Goal: Task Accomplishment & Management: Complete application form

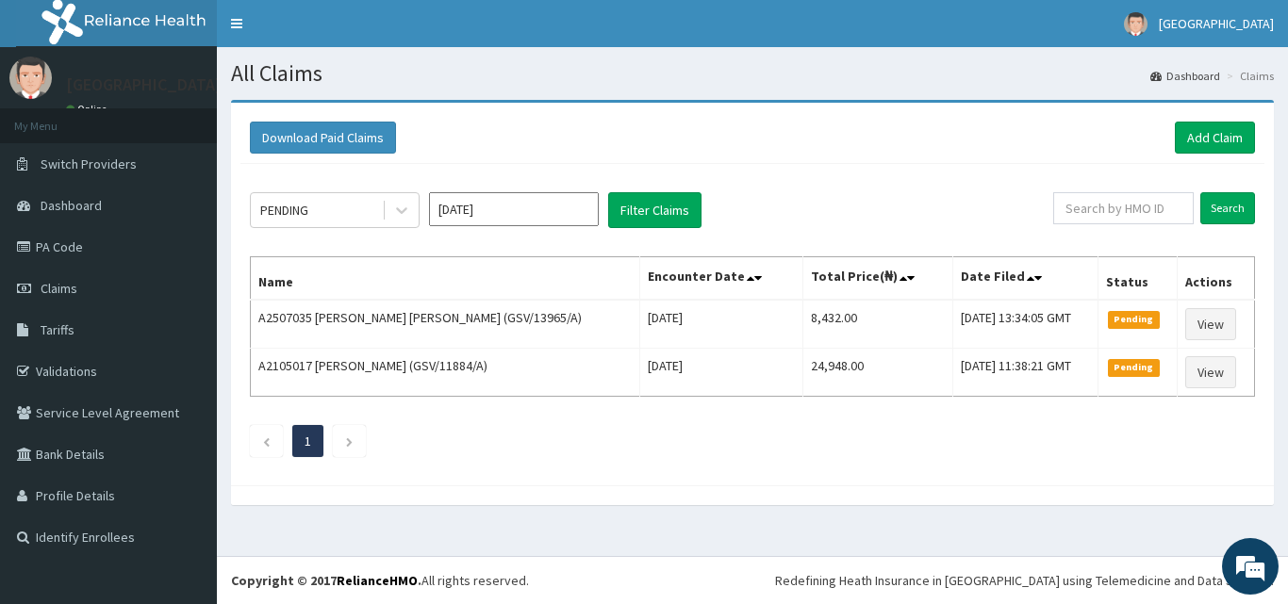
click at [1202, 120] on div "Download Paid Claims Add Claim" at bounding box center [752, 138] width 1024 height 52
click at [1202, 133] on link "Add Claim" at bounding box center [1214, 138] width 80 height 32
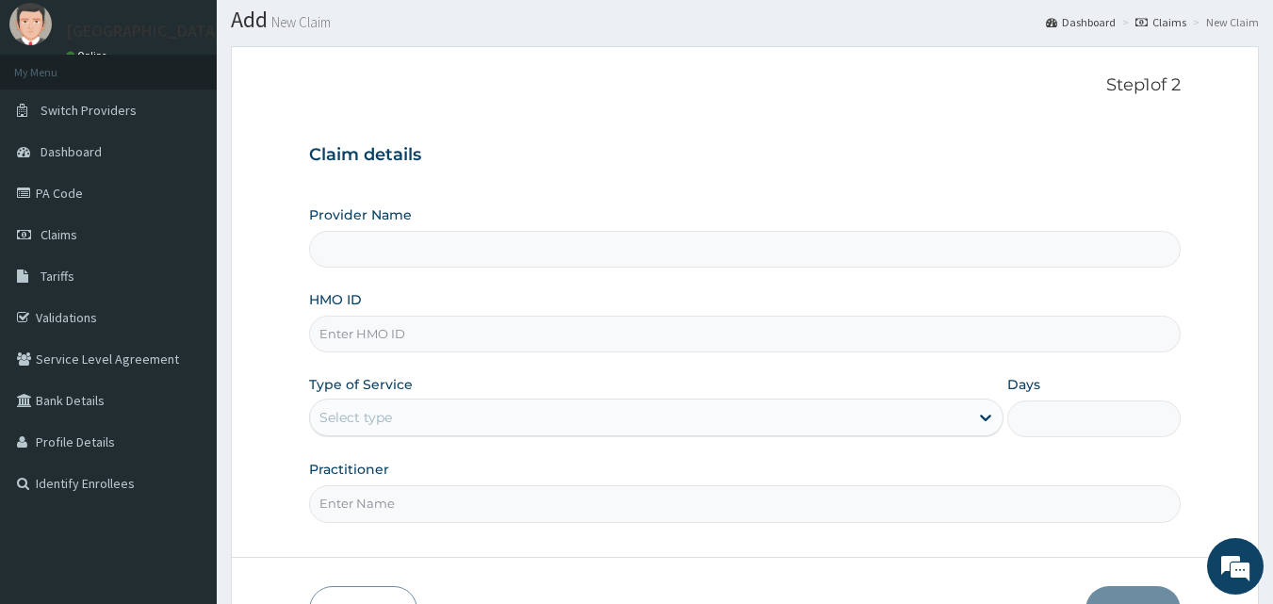
scroll to position [176, 0]
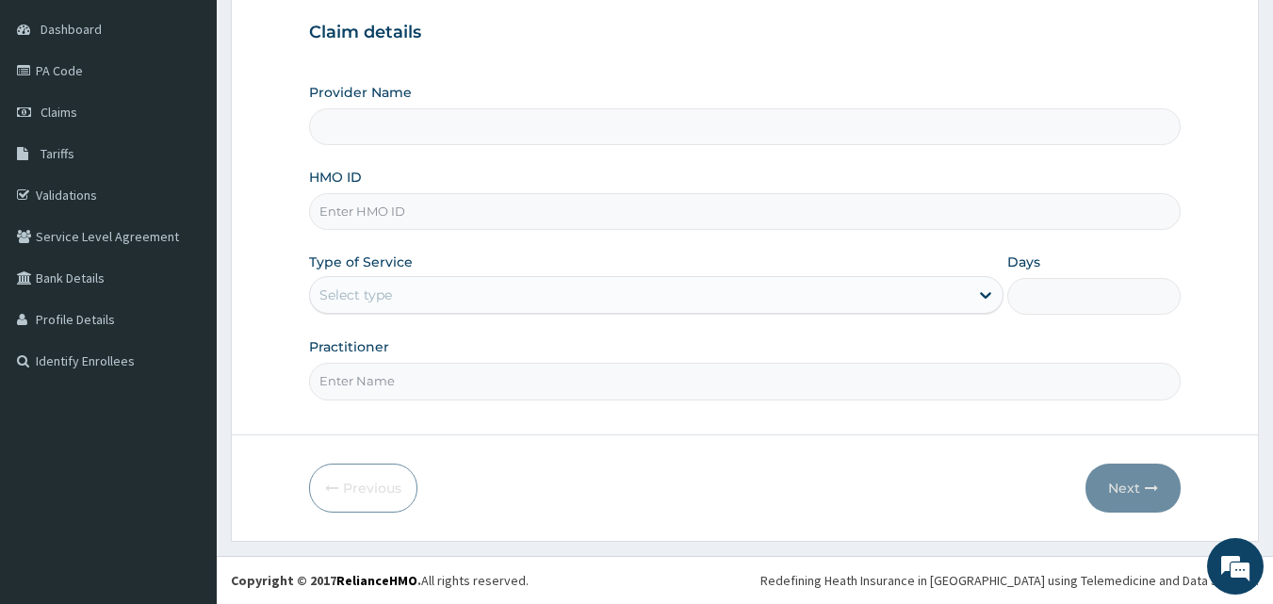
type input "[GEOGRAPHIC_DATA]"
click at [484, 222] on input "HMO ID" at bounding box center [745, 211] width 873 height 37
type input "GSV/14177/A"
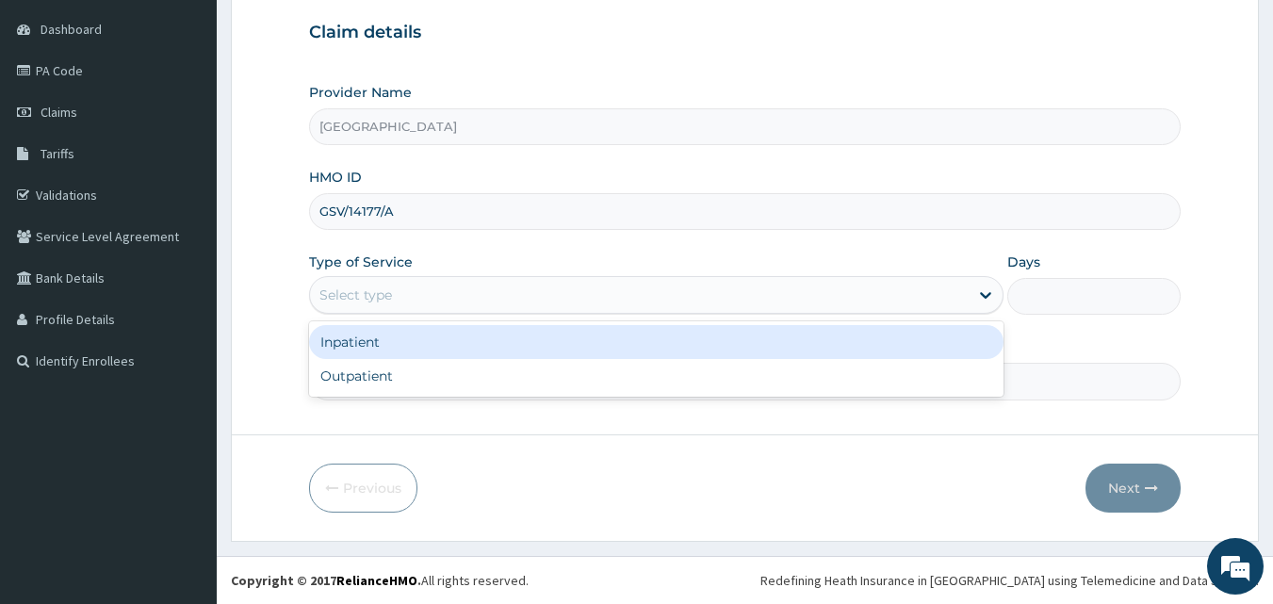
click at [479, 310] on div "Select type" at bounding box center [639, 295] width 659 height 30
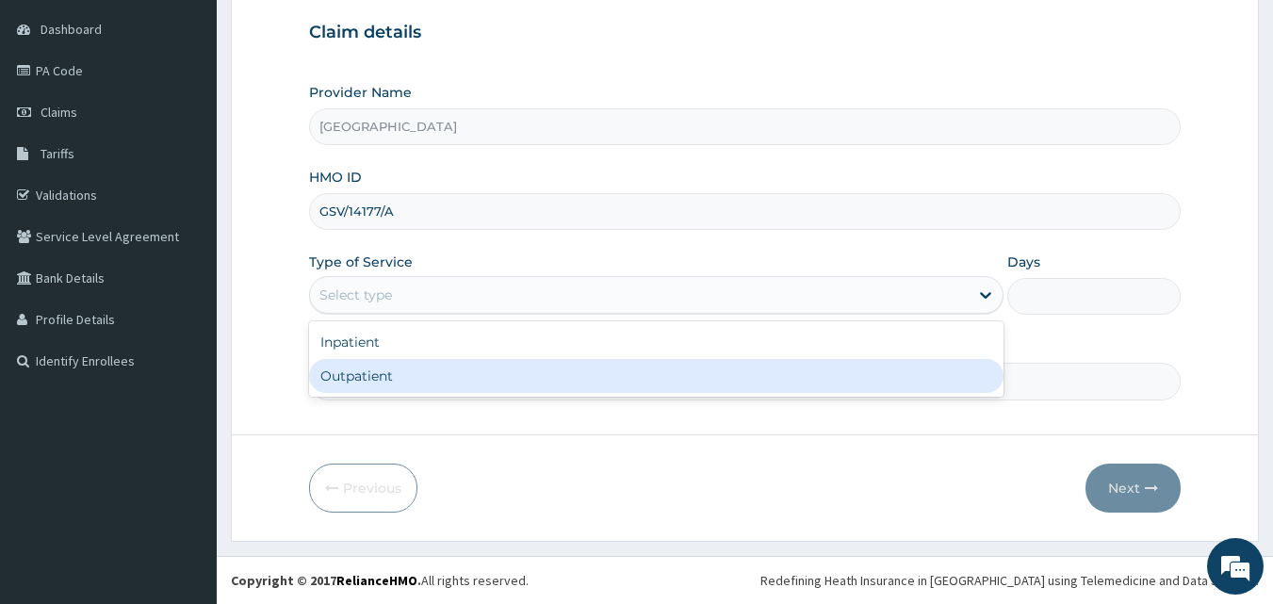
click at [451, 379] on div "Outpatient" at bounding box center [656, 376] width 695 height 34
type input "1"
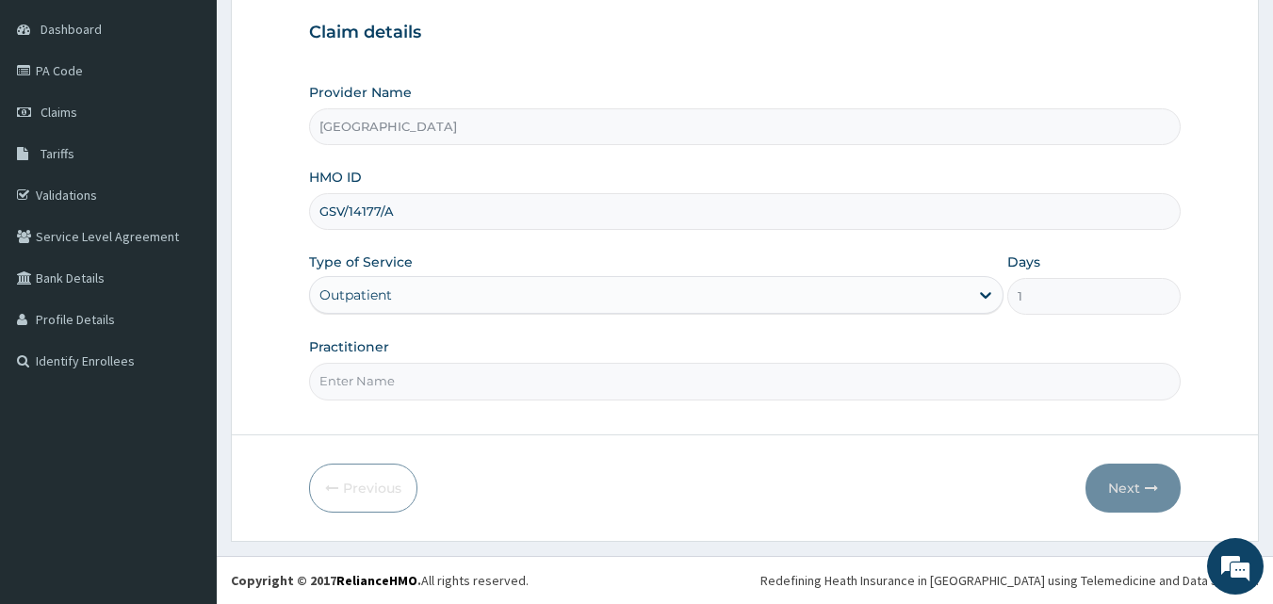
click at [496, 383] on input "Practitioner" at bounding box center [745, 381] width 873 height 37
type input "GENERAL"
click at [1136, 485] on button "Next" at bounding box center [1133, 488] width 95 height 49
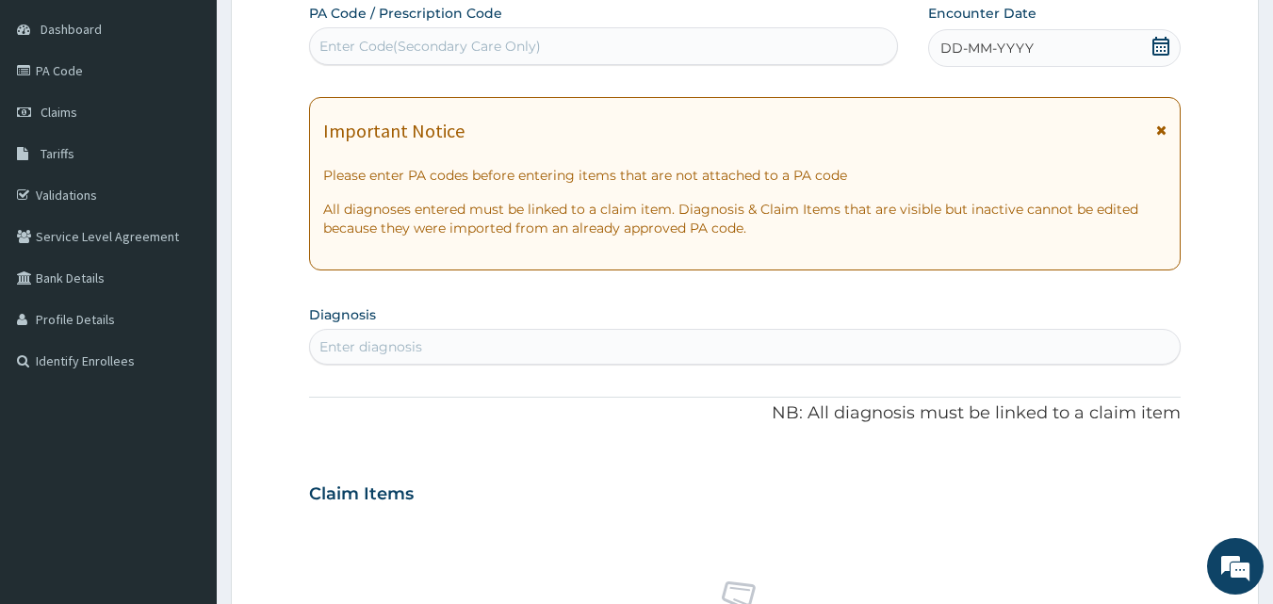
click at [479, 41] on div "Enter Code(Secondary Care Only)" at bounding box center [431, 46] width 222 height 19
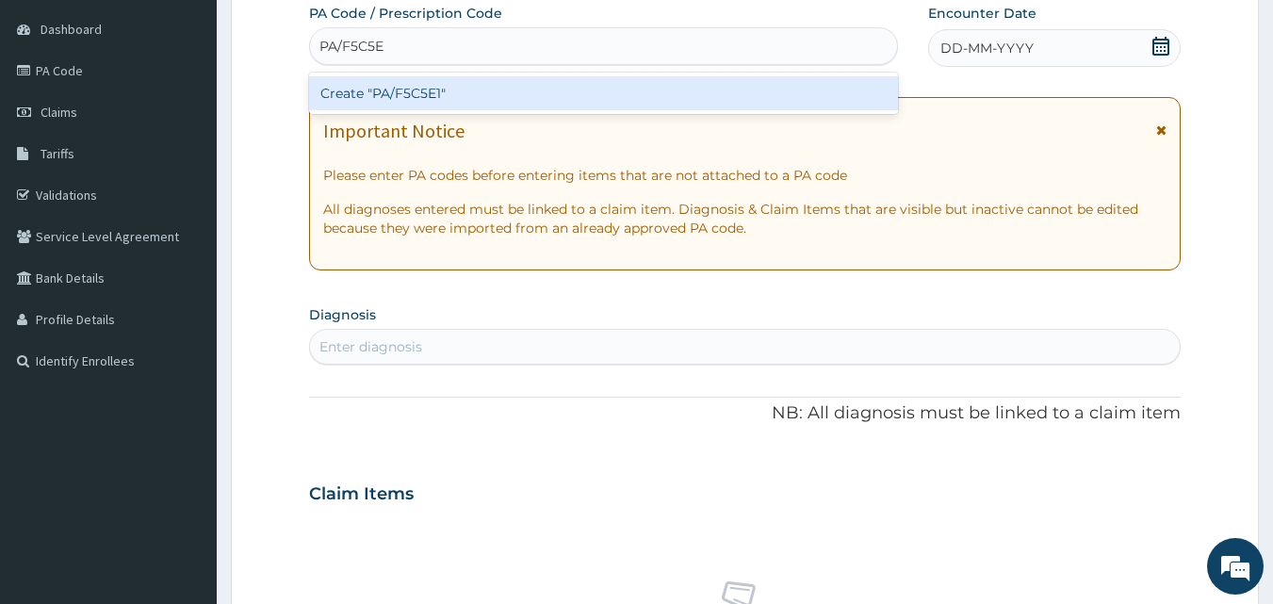
type input "PA/F5C5E1"
click at [455, 92] on div "Create "PA/F5C5E1"" at bounding box center [604, 93] width 590 height 34
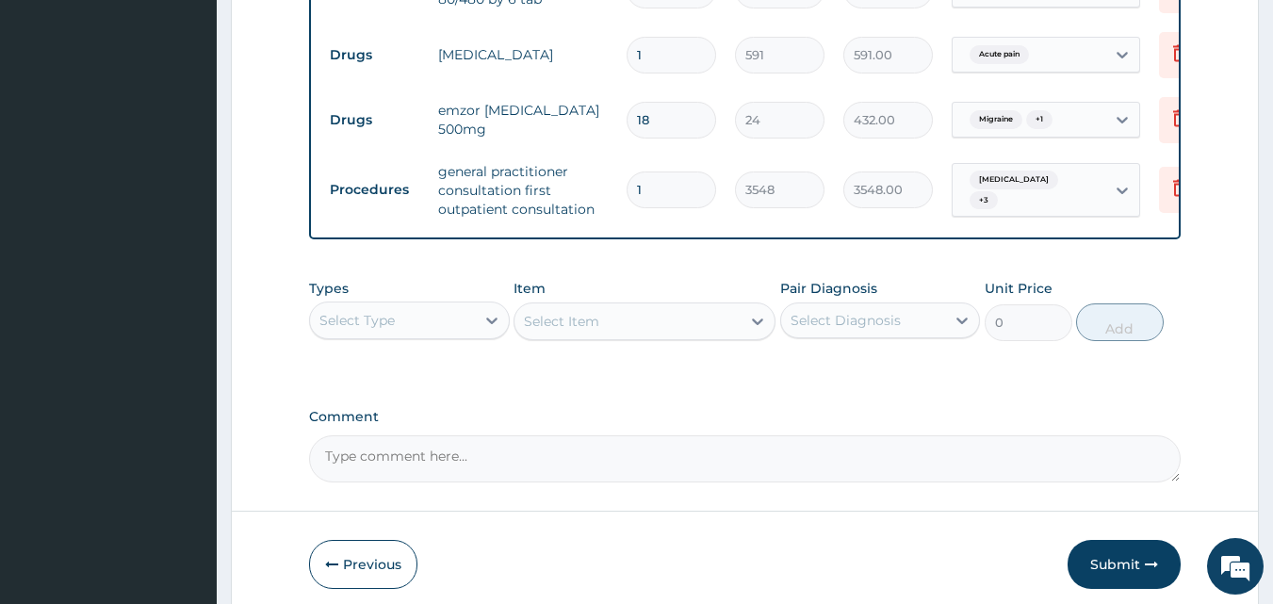
scroll to position [1080, 0]
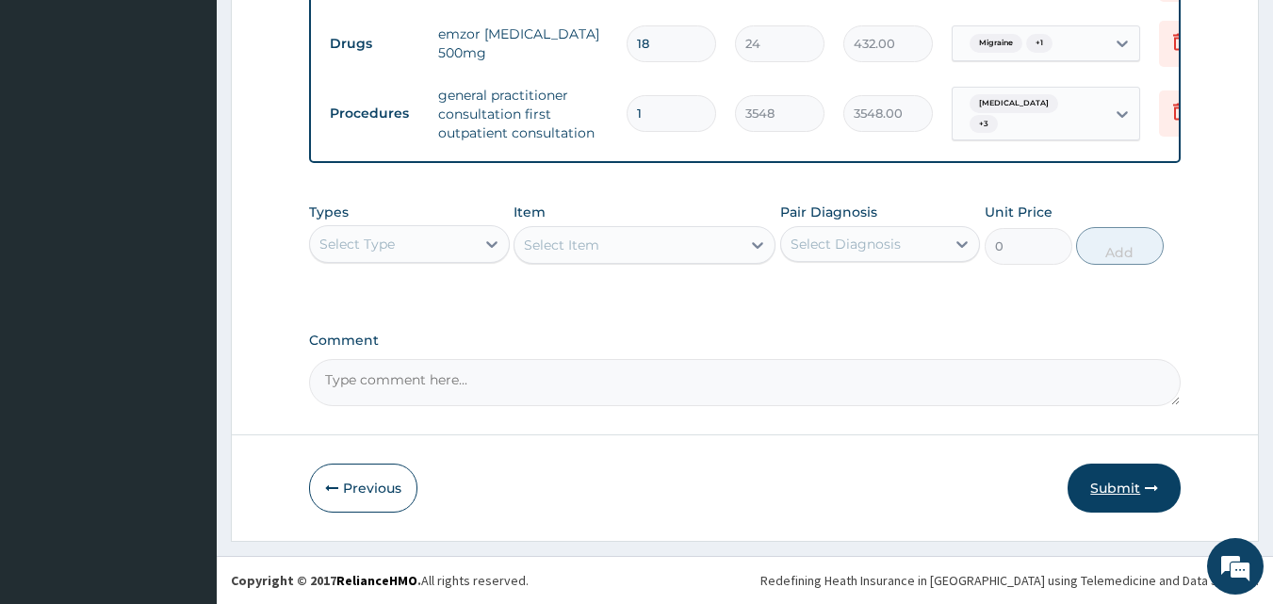
click at [1137, 498] on button "Submit" at bounding box center [1124, 488] width 113 height 49
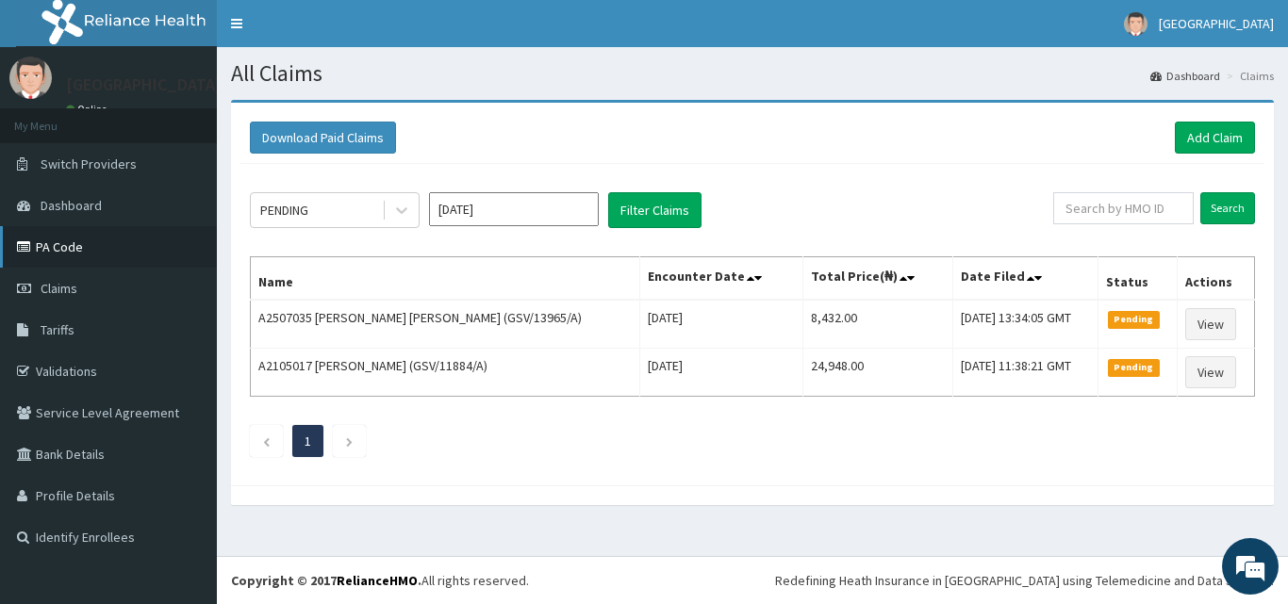
click at [73, 252] on link "PA Code" at bounding box center [108, 246] width 217 height 41
click at [1223, 134] on link "Add Claim" at bounding box center [1214, 138] width 80 height 32
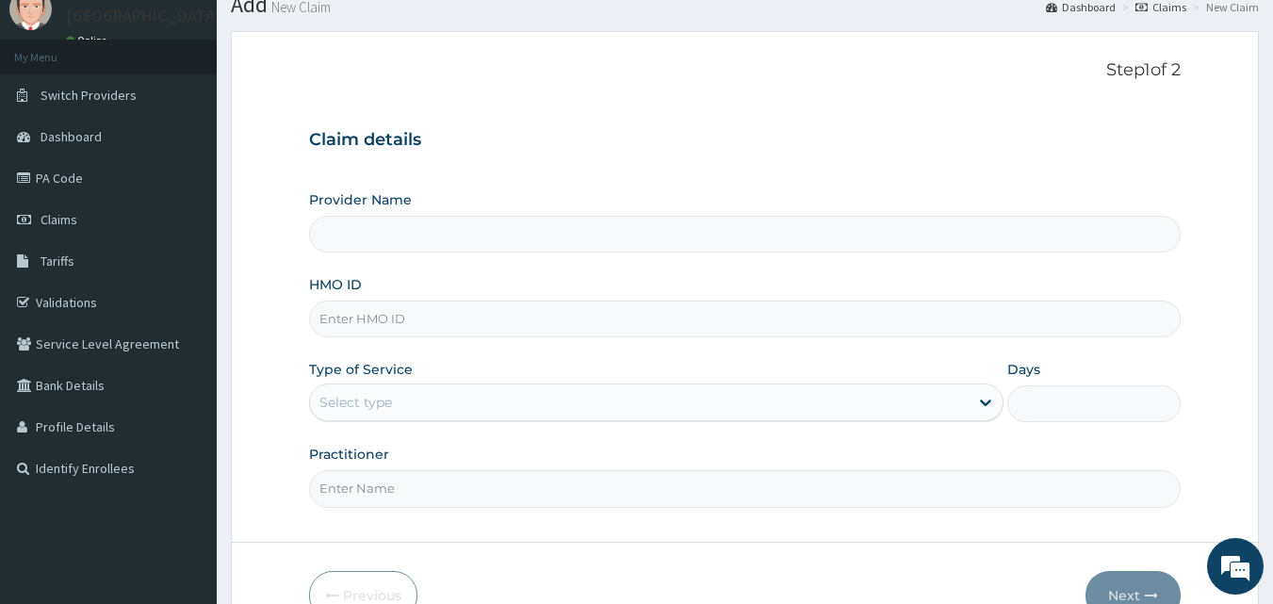
scroll to position [94, 0]
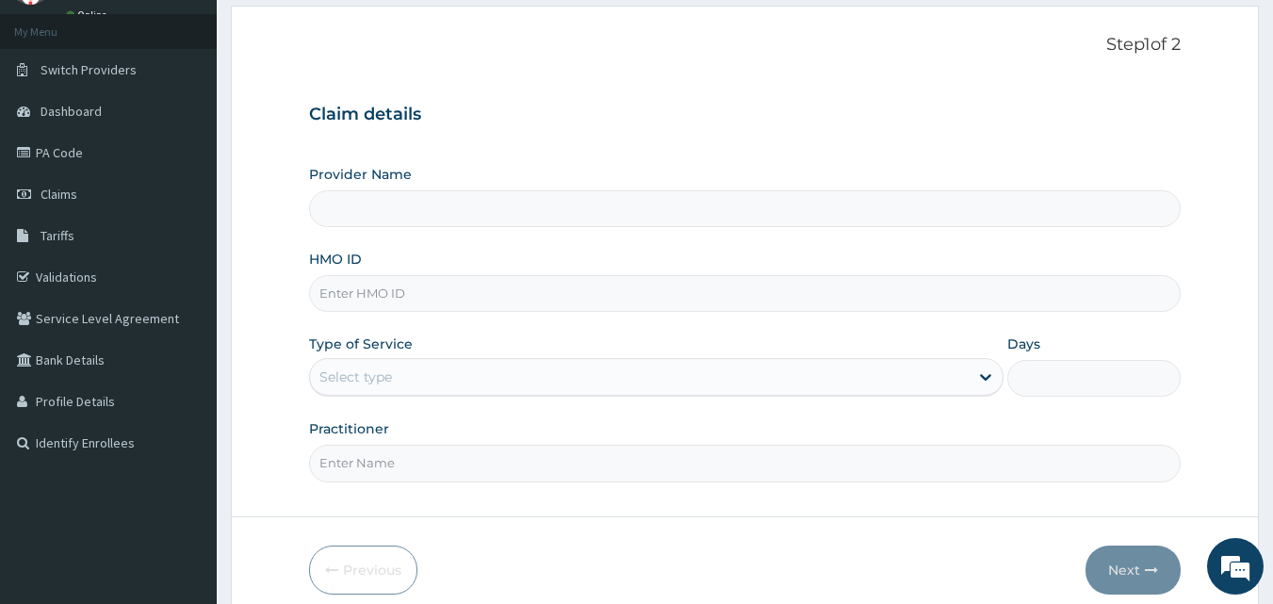
type input "[GEOGRAPHIC_DATA]"
click at [448, 299] on input "HMO ID" at bounding box center [745, 293] width 873 height 37
type input "GSV/145151/A"
click at [430, 384] on div "Select type" at bounding box center [639, 377] width 659 height 30
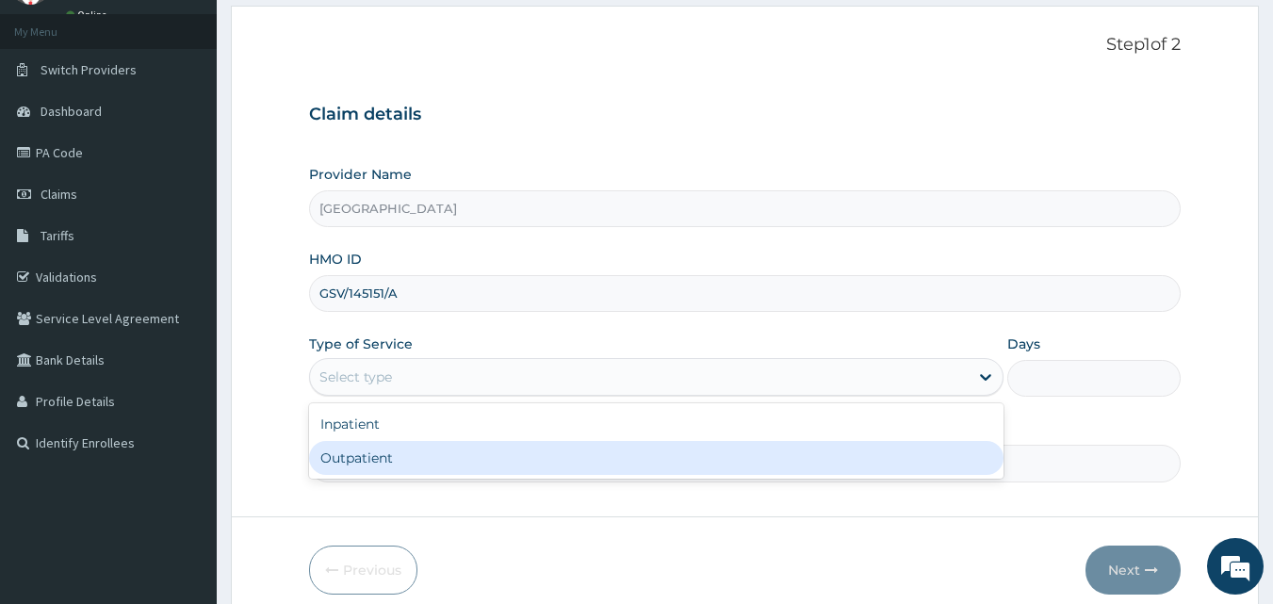
click at [416, 455] on div "Outpatient" at bounding box center [656, 458] width 695 height 34
type input "1"
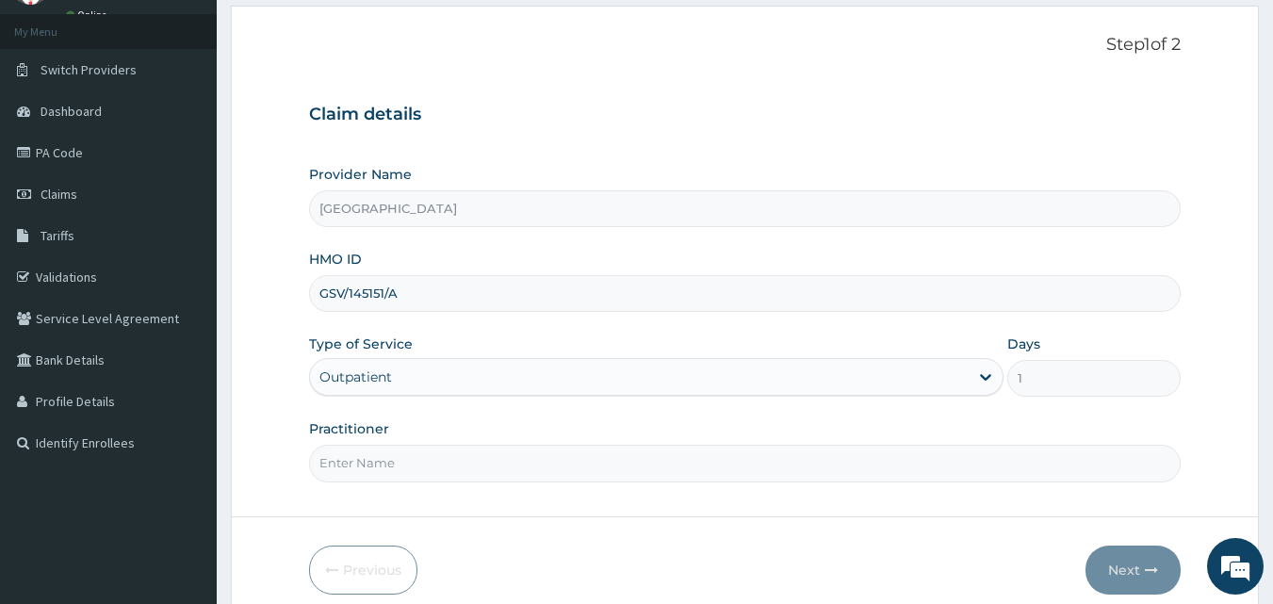
click at [482, 466] on input "Practitioner" at bounding box center [745, 463] width 873 height 37
type input "GENERAL"
click at [1123, 556] on button "Next" at bounding box center [1133, 570] width 95 height 49
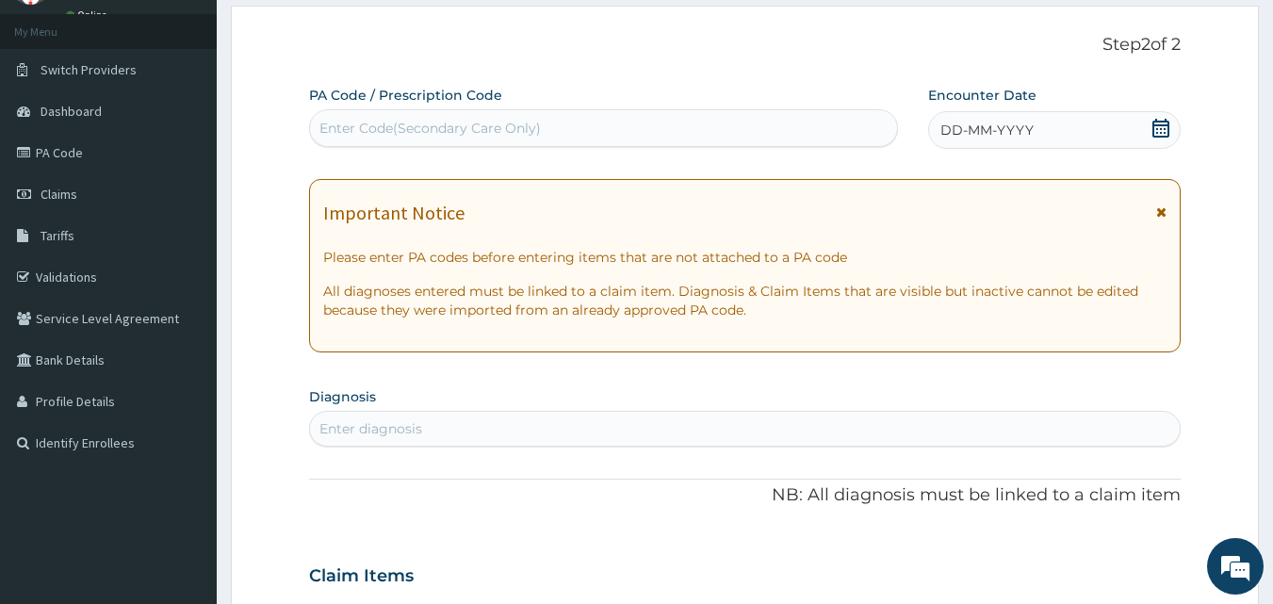
click at [586, 132] on div "Enter Code(Secondary Care Only)" at bounding box center [604, 128] width 588 height 30
type input "PA/7654AD"
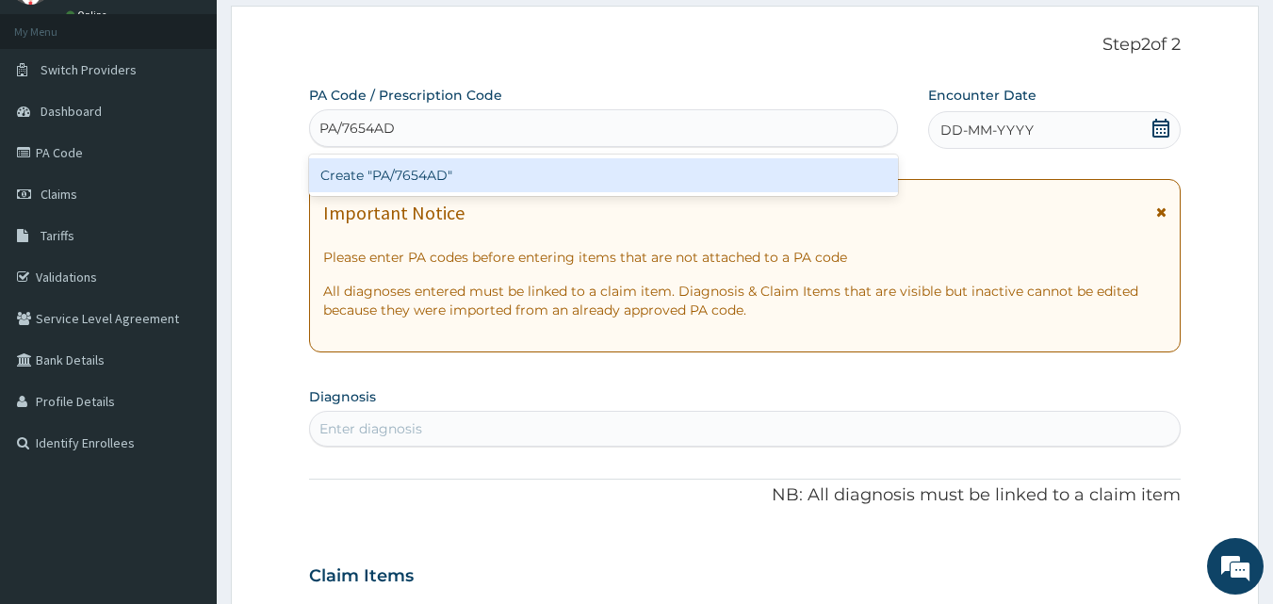
click at [568, 178] on div "Create "PA/7654AD"" at bounding box center [604, 175] width 590 height 34
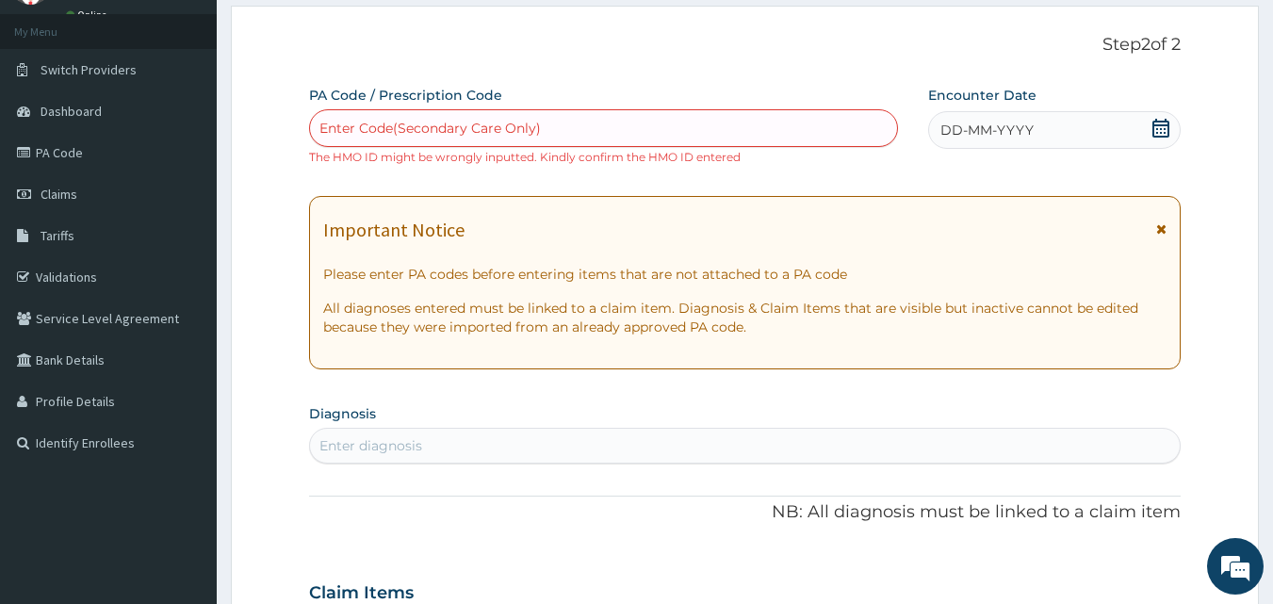
click at [389, 128] on div "Enter Code(Secondary Care Only)" at bounding box center [431, 128] width 222 height 19
click at [428, 131] on div "Enter Code(Secondary Care Only)" at bounding box center [431, 128] width 222 height 19
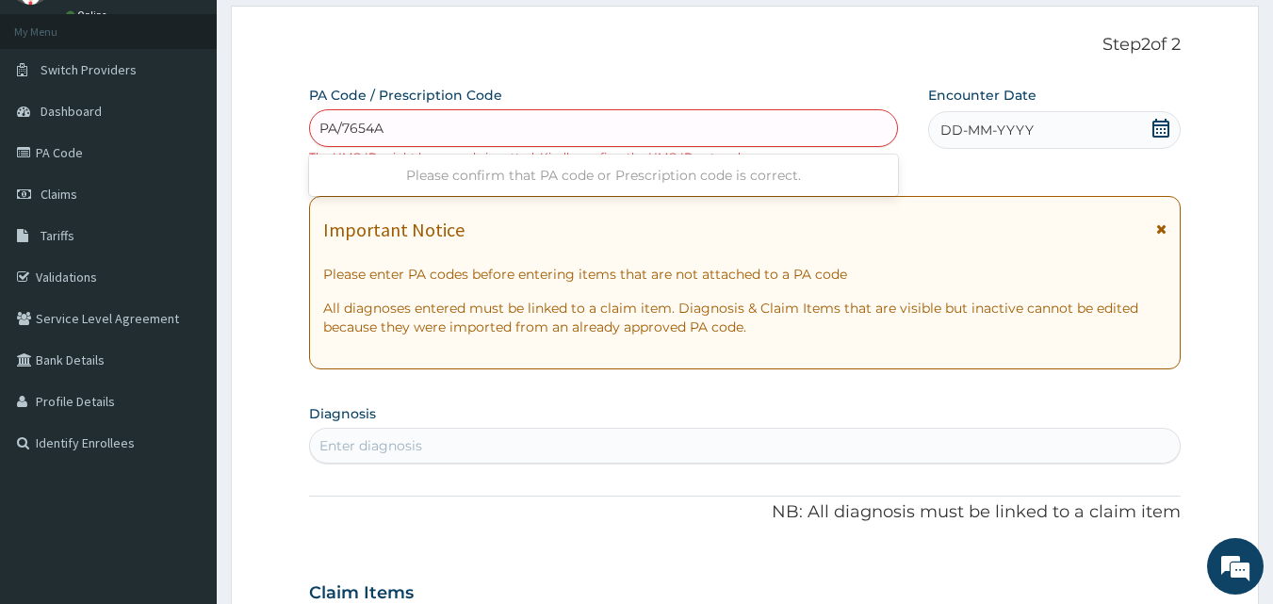
type input "PA/7654AD"
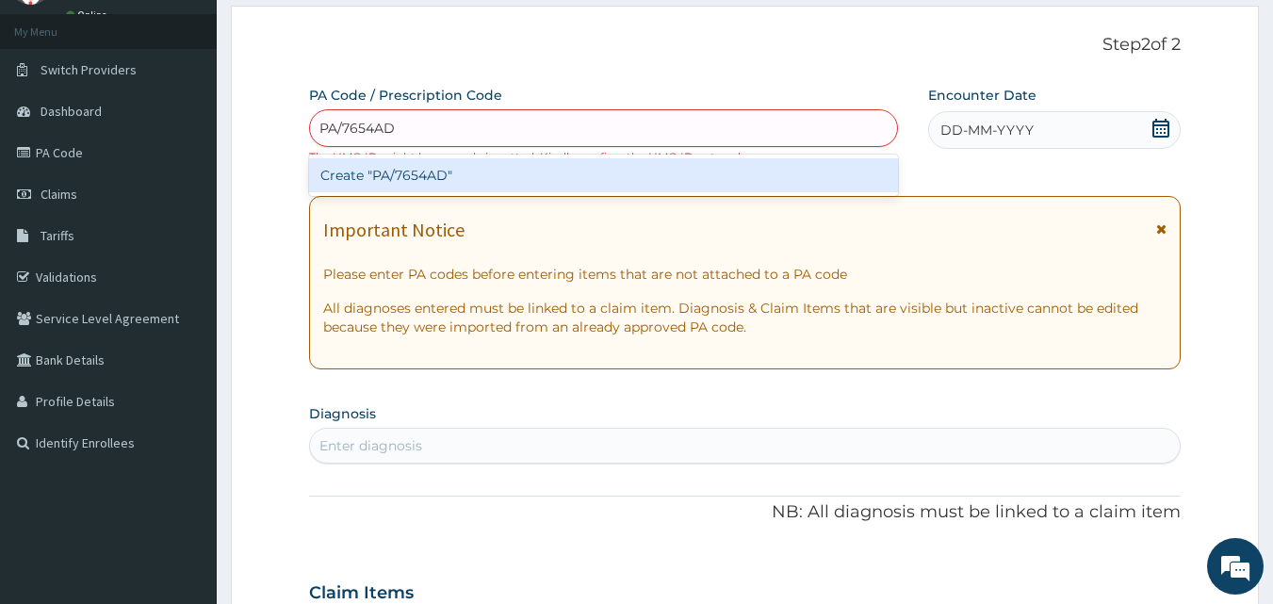
click at [419, 176] on div "Create "PA/7654AD"" at bounding box center [604, 175] width 590 height 34
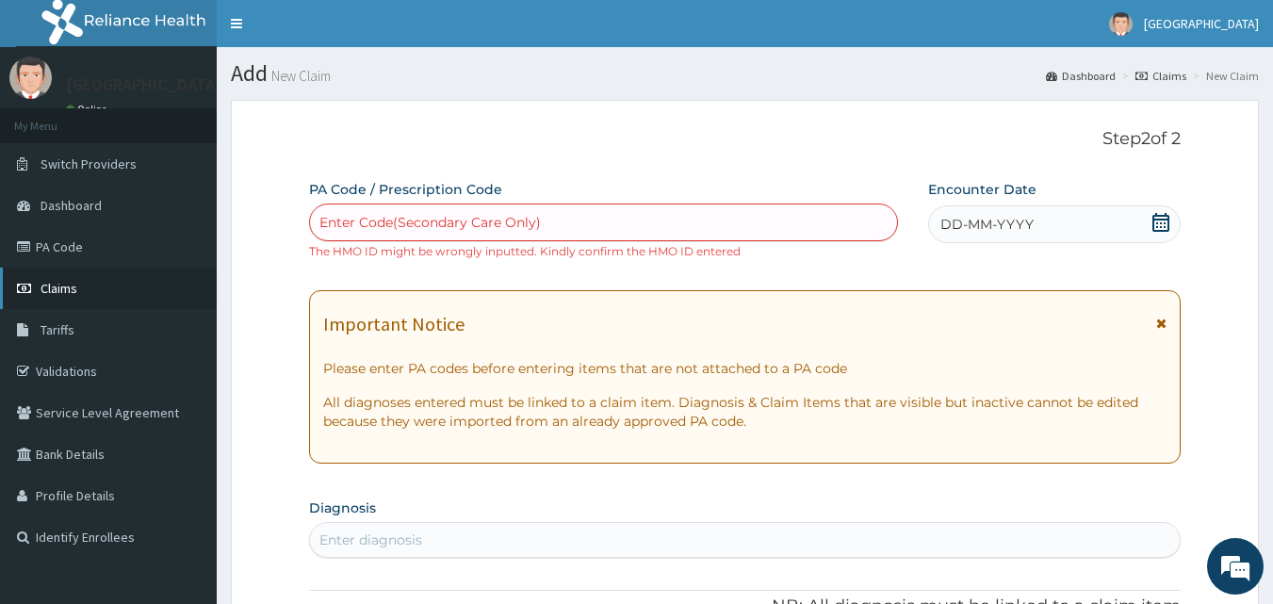
click at [87, 285] on link "Claims" at bounding box center [108, 288] width 217 height 41
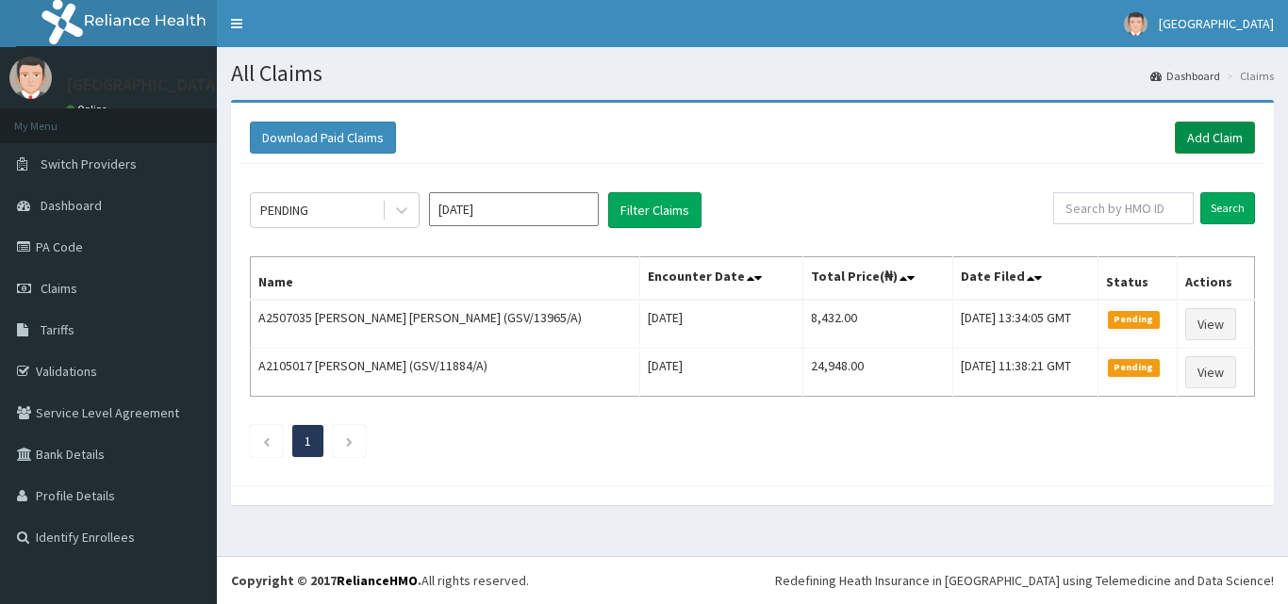
click at [1218, 132] on link "Add Claim" at bounding box center [1214, 138] width 80 height 32
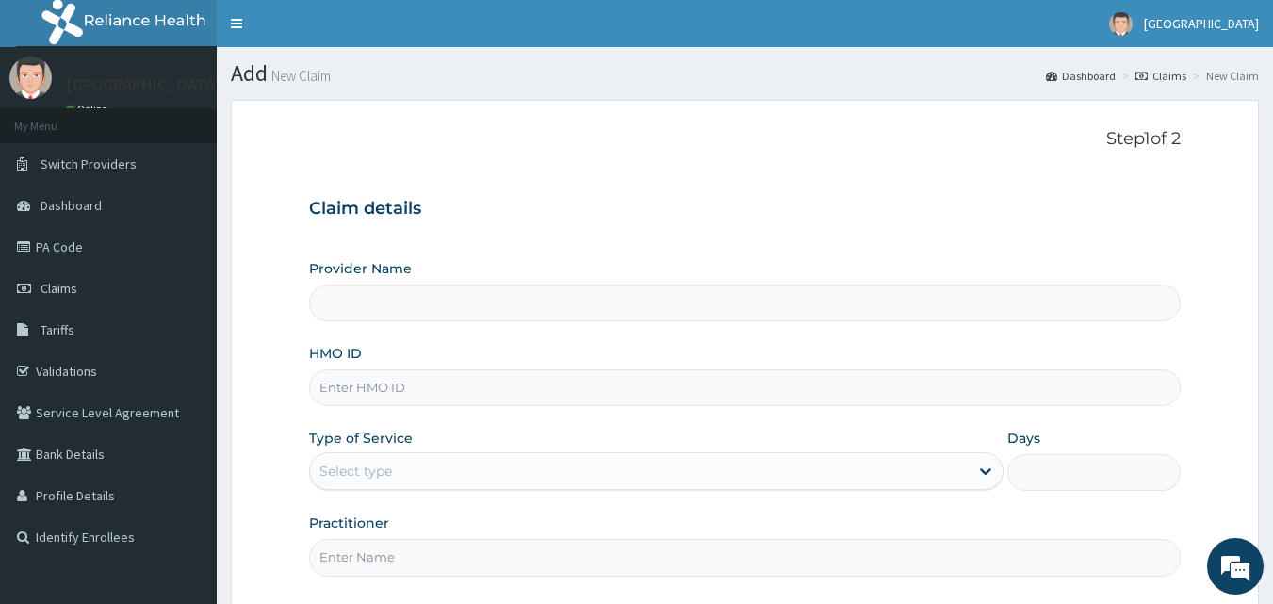
click at [584, 377] on input "HMO ID" at bounding box center [745, 387] width 873 height 37
type input "[GEOGRAPHIC_DATA]"
type input "GSV/14515/A"
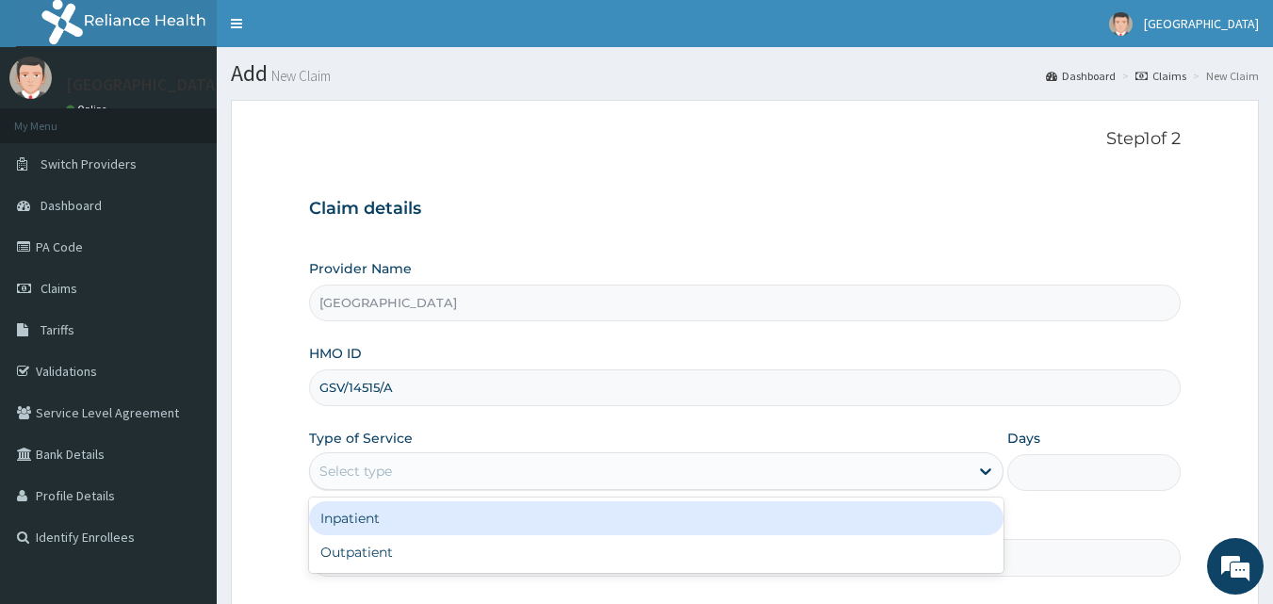
click at [502, 461] on div "Select type" at bounding box center [639, 471] width 659 height 30
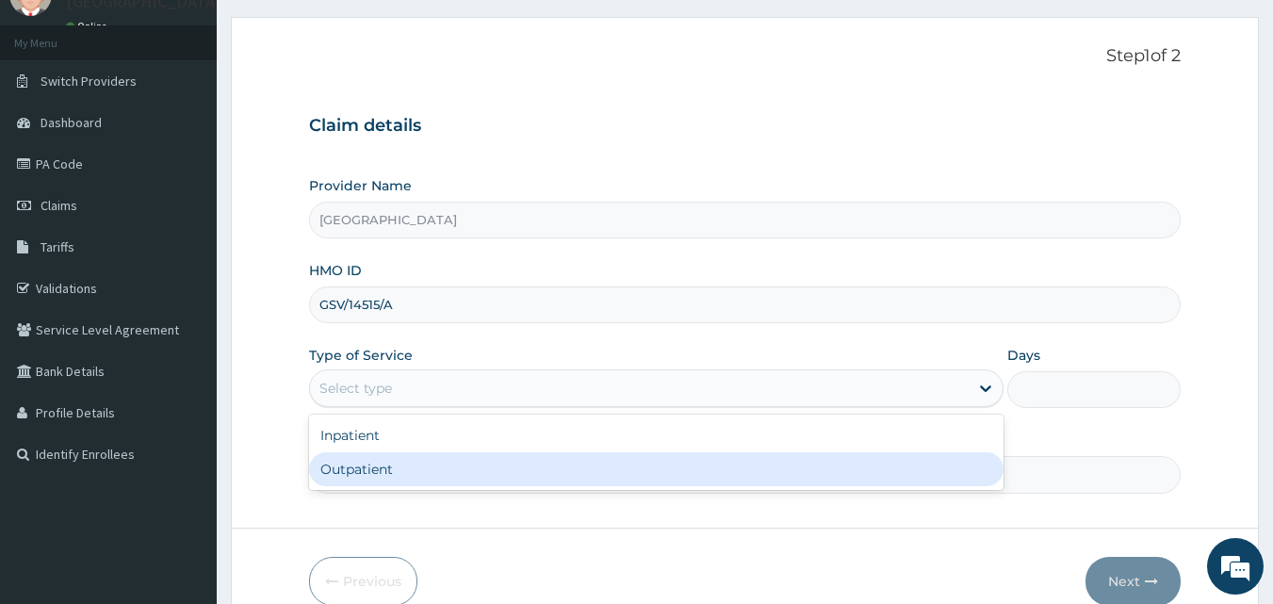
scroll to position [94, 0]
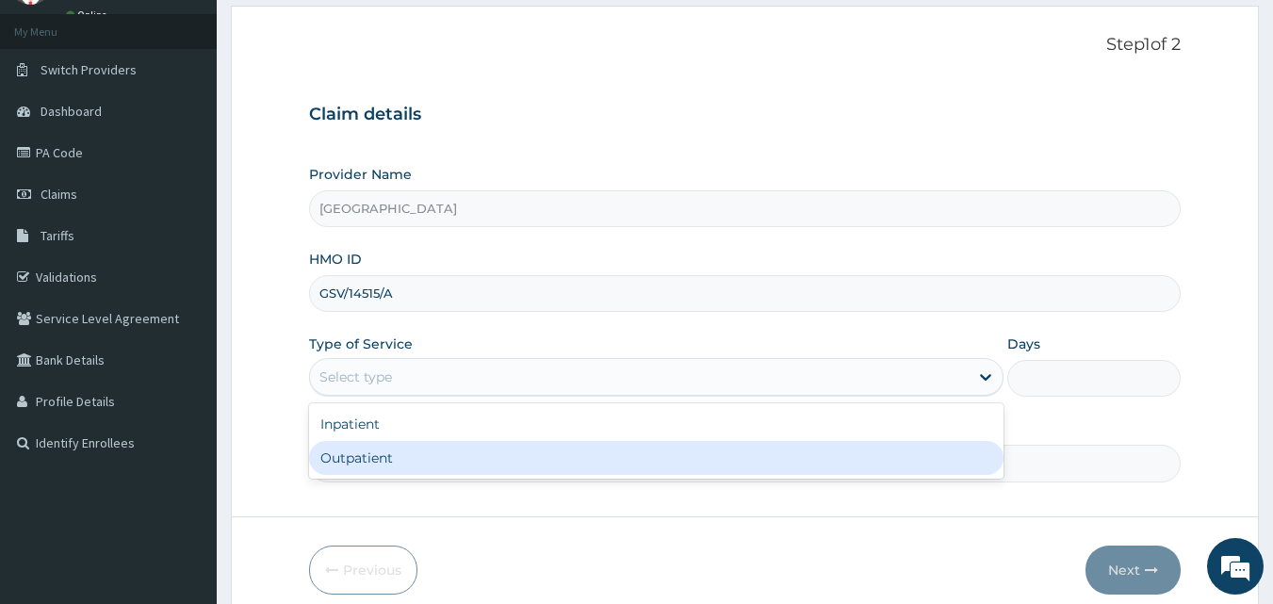
click at [517, 453] on div "Outpatient" at bounding box center [656, 458] width 695 height 34
type input "1"
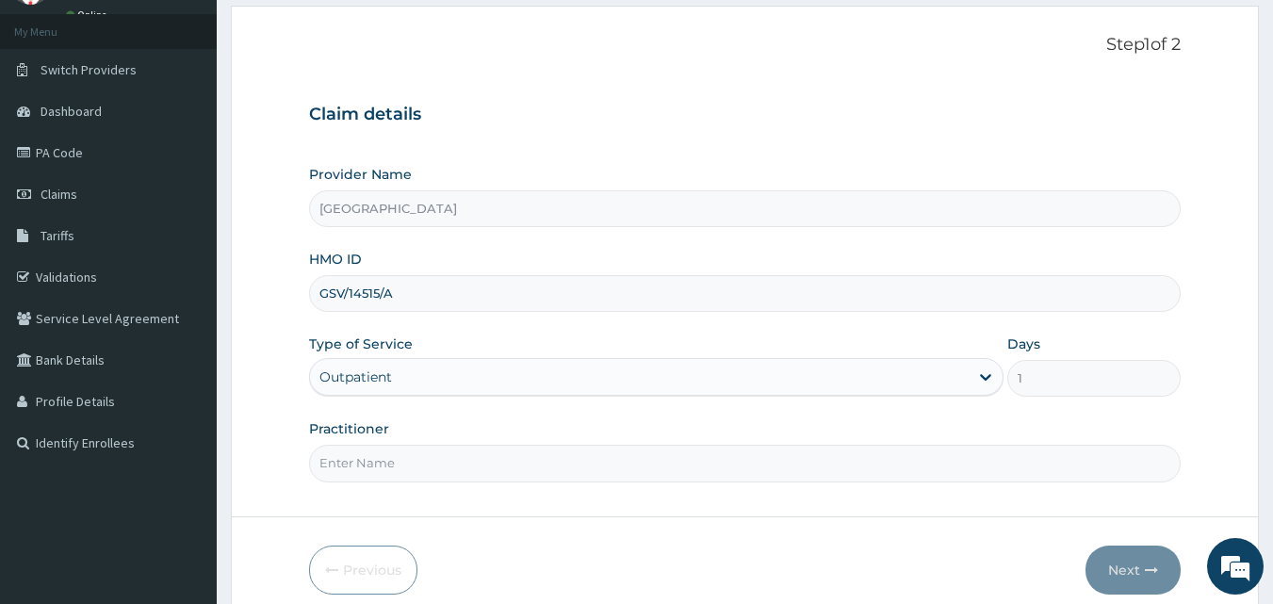
click at [496, 465] on input "Practitioner" at bounding box center [745, 463] width 873 height 37
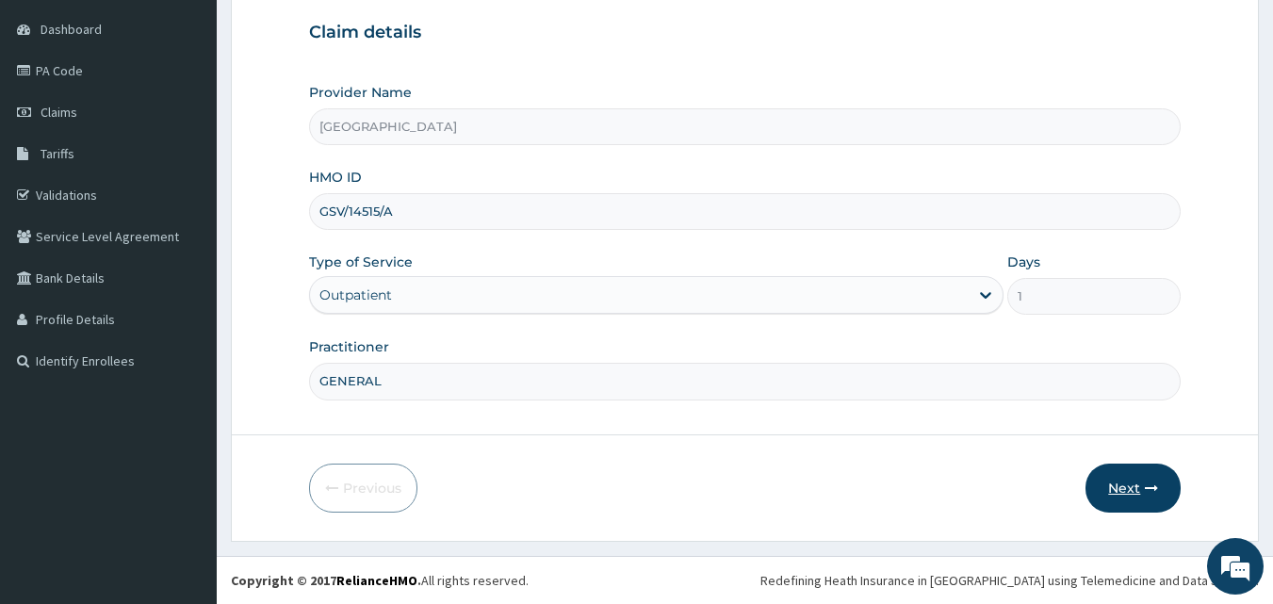
type input "GENERAL"
click at [1113, 484] on button "Next" at bounding box center [1133, 488] width 95 height 49
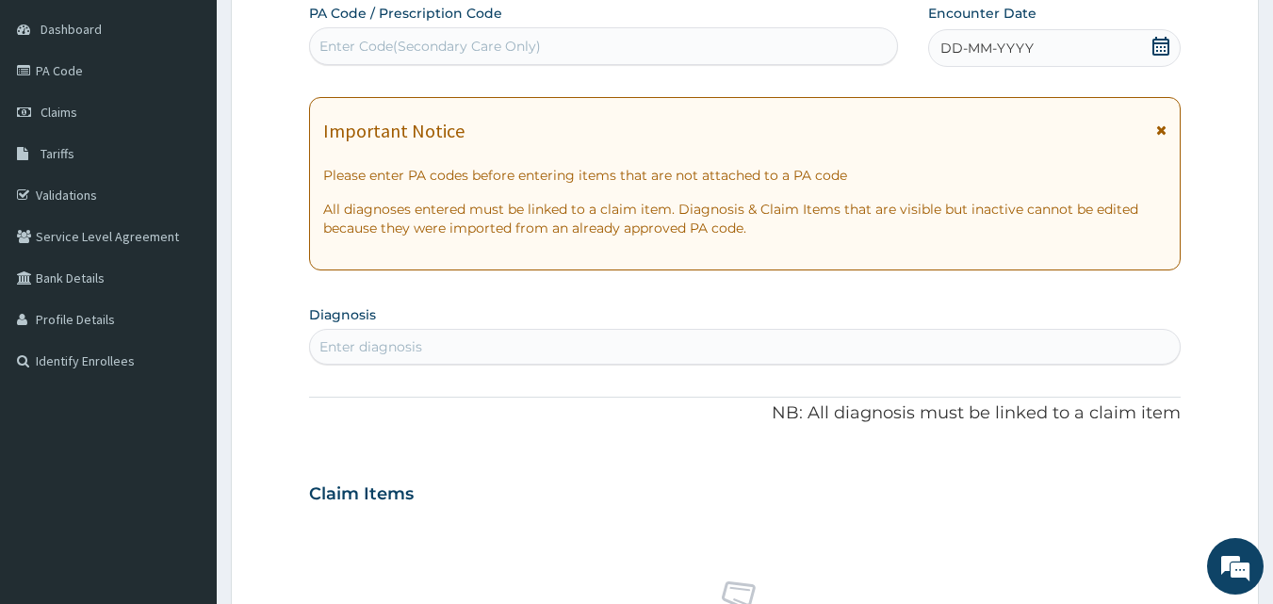
click at [524, 49] on div "Enter Code(Secondary Care Only)" at bounding box center [431, 46] width 222 height 19
type input "PA/7654AD"
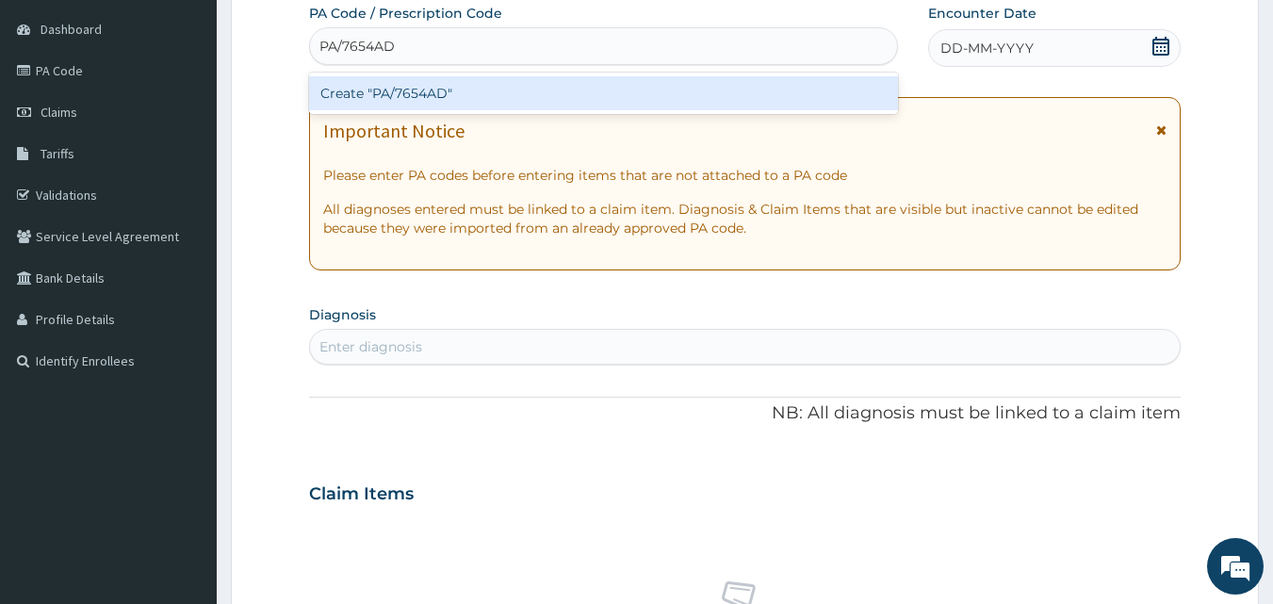
click at [523, 92] on div "Create "PA/7654AD"" at bounding box center [604, 93] width 590 height 34
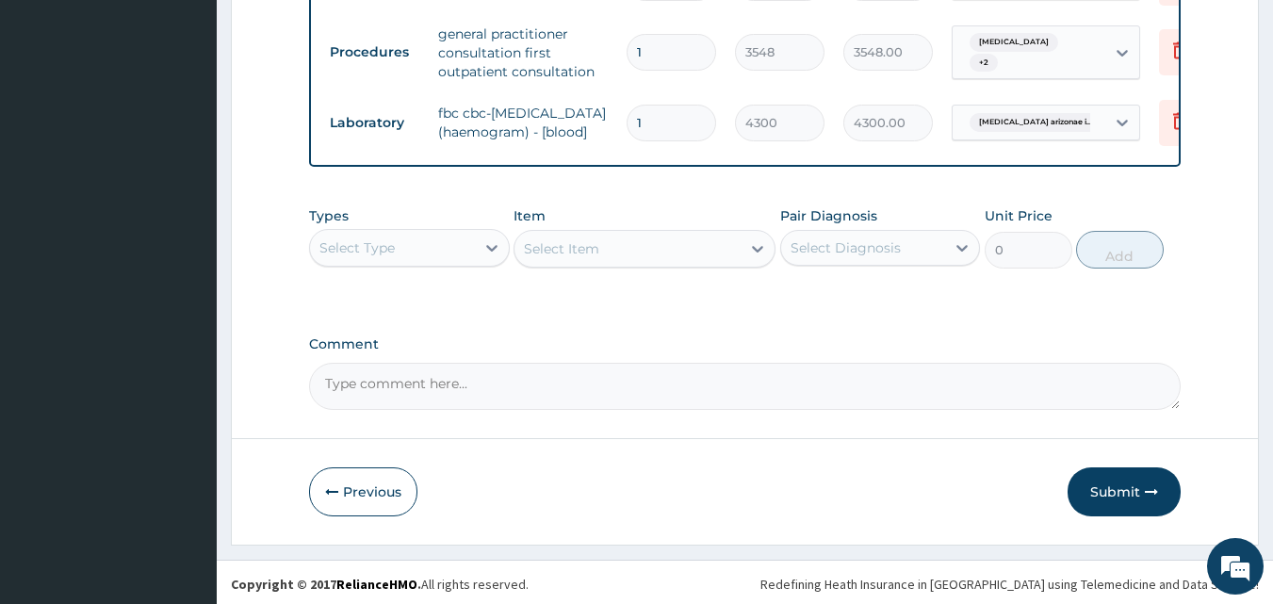
scroll to position [1091, 0]
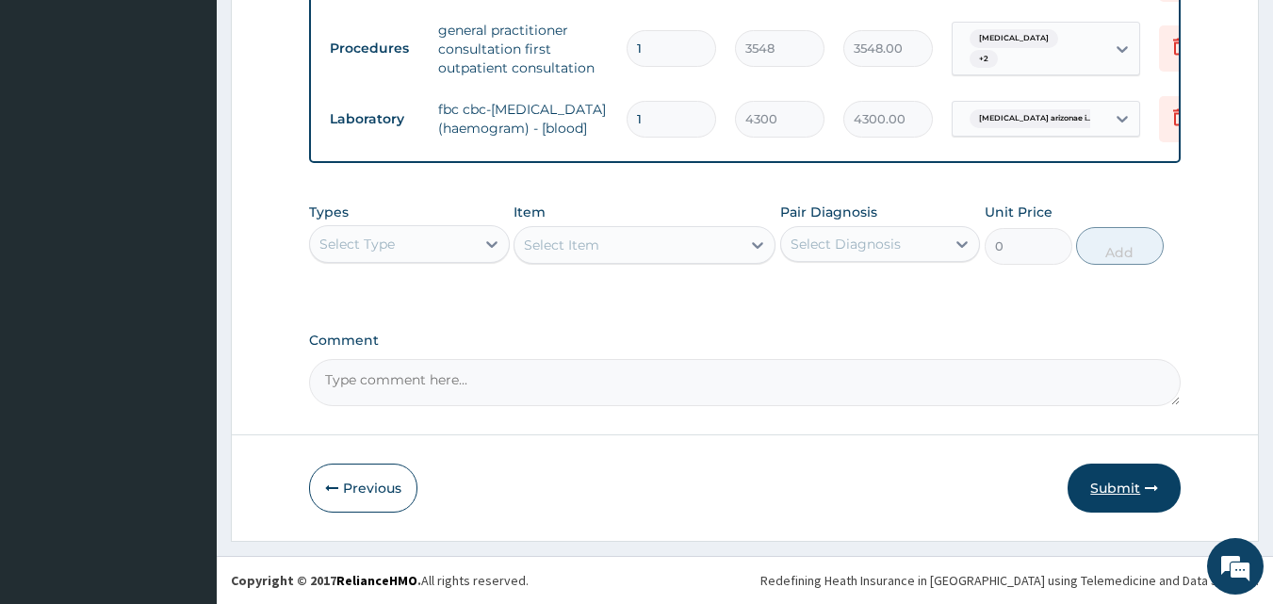
click at [1096, 486] on button "Submit" at bounding box center [1124, 488] width 113 height 49
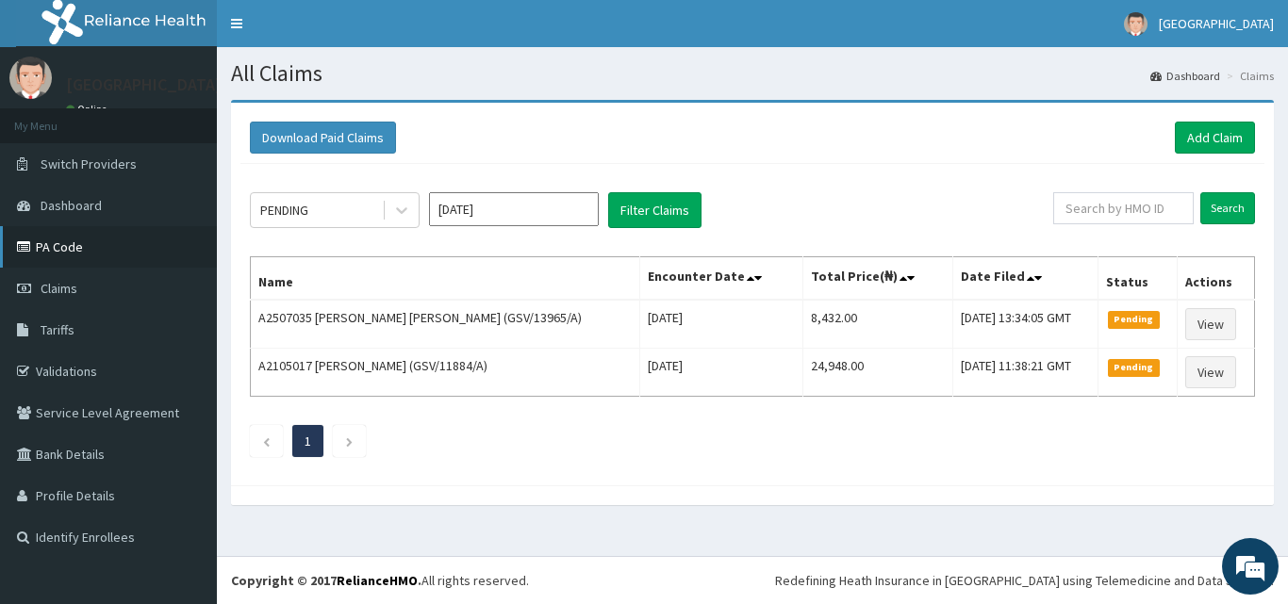
click at [153, 255] on link "PA Code" at bounding box center [108, 246] width 217 height 41
click at [1193, 142] on link "Add Claim" at bounding box center [1214, 138] width 80 height 32
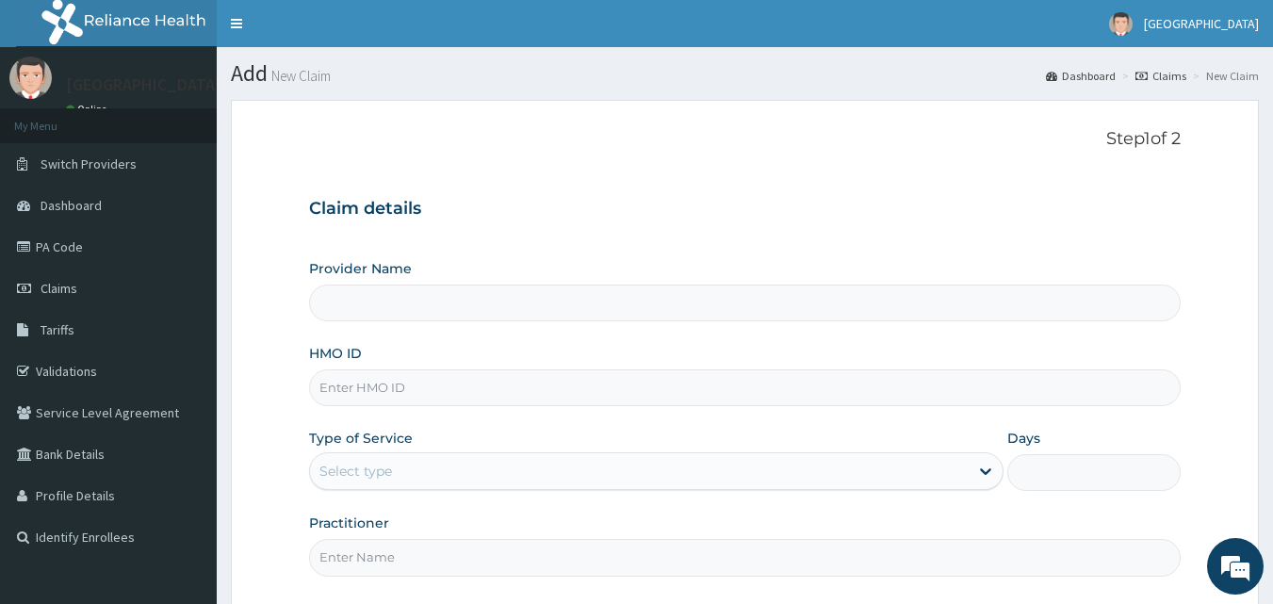
type input "[GEOGRAPHIC_DATA]"
click at [409, 389] on input "HMO ID" at bounding box center [745, 387] width 873 height 37
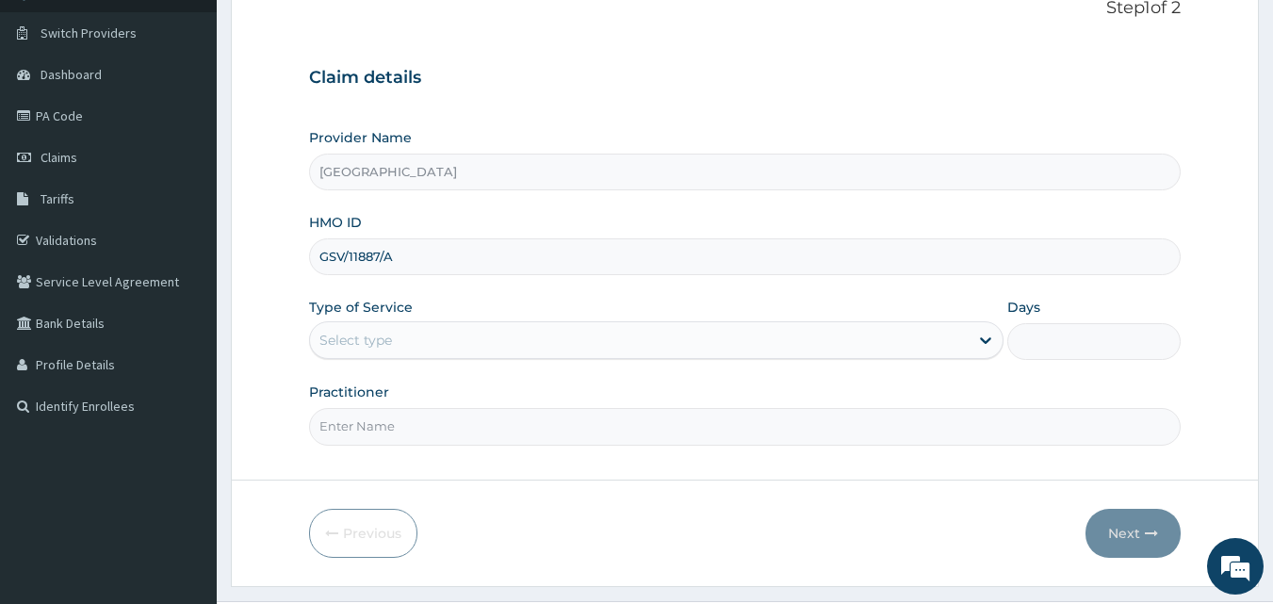
scroll to position [176, 0]
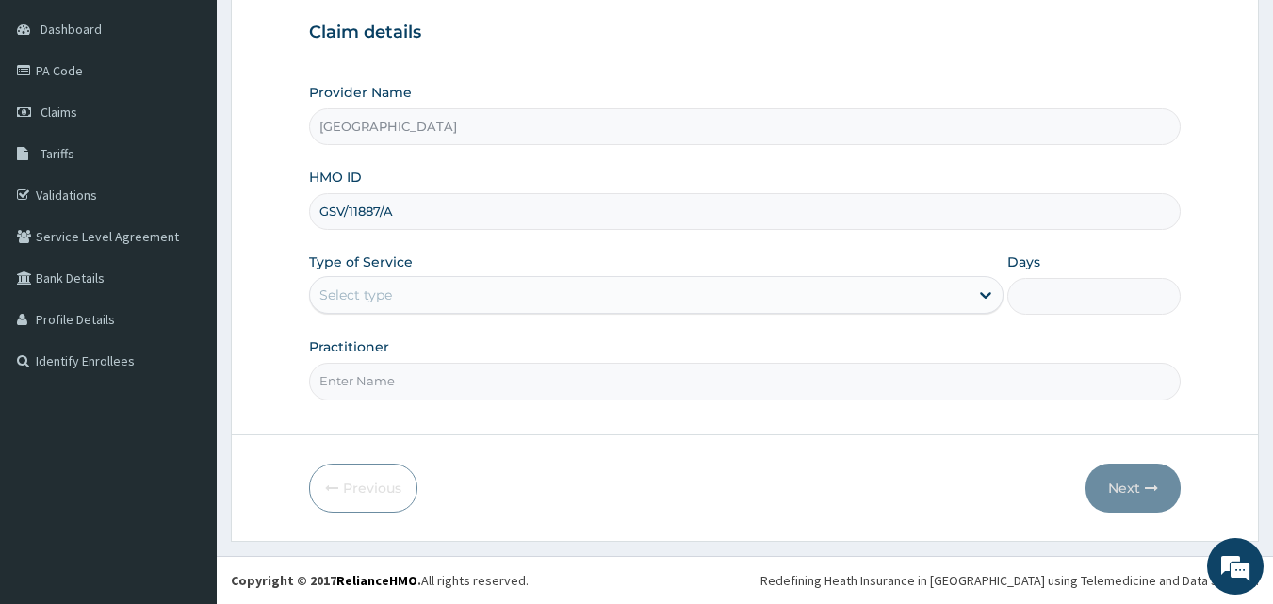
type input "GSV/11887/A"
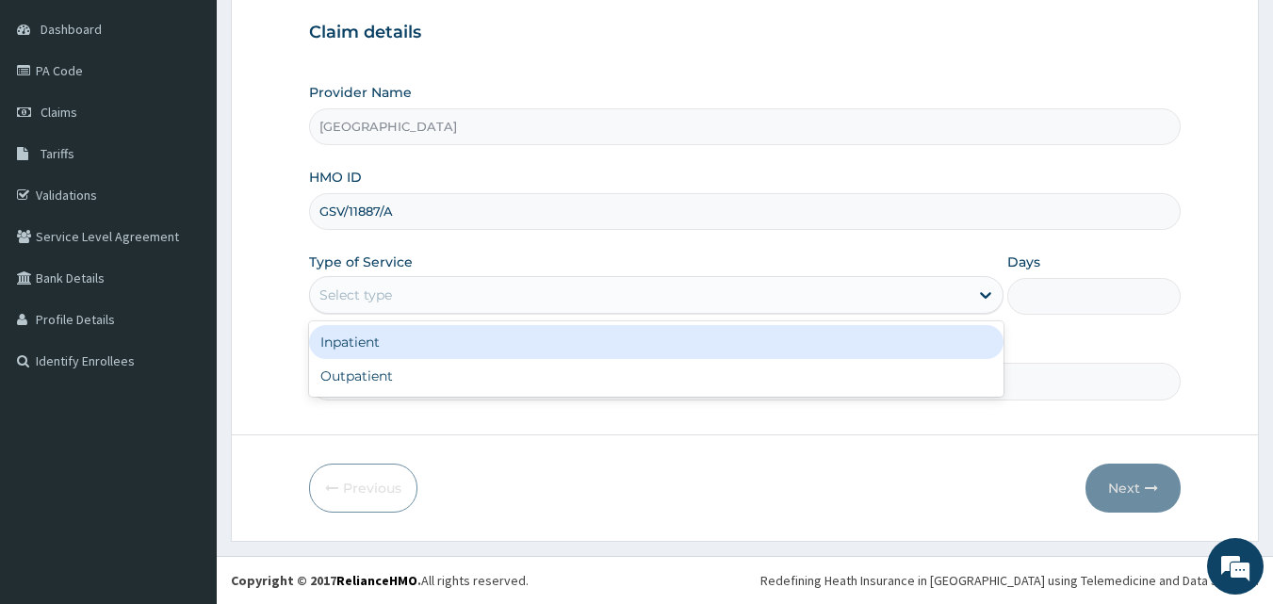
click at [428, 293] on div "Select type" at bounding box center [639, 295] width 659 height 30
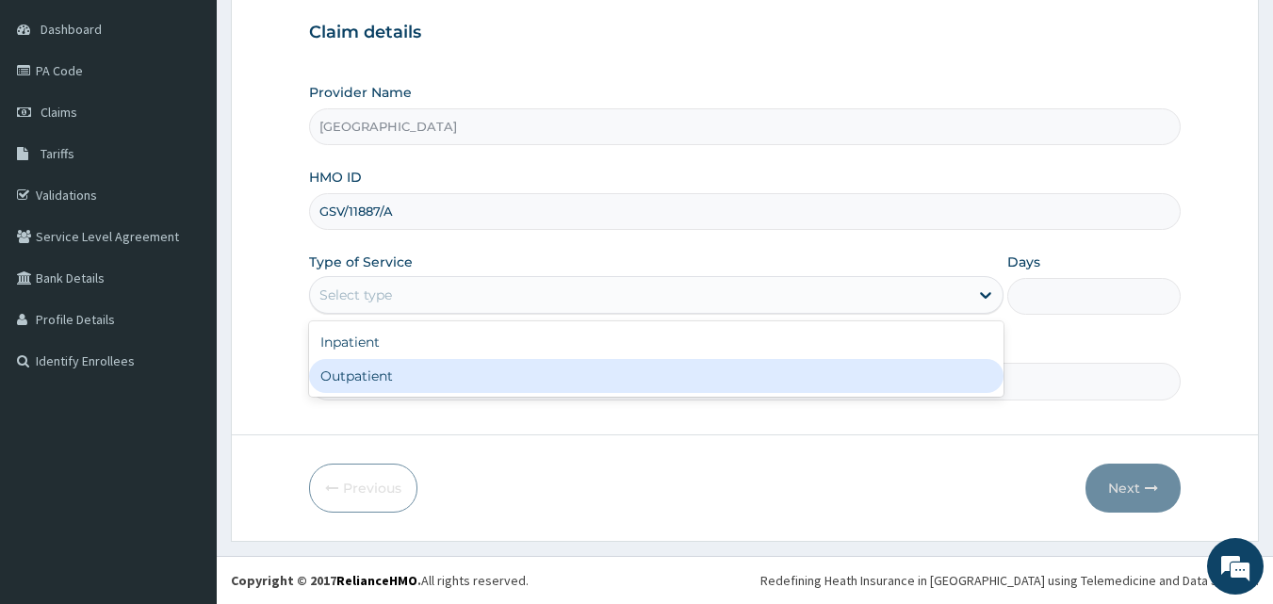
drag, startPoint x: 424, startPoint y: 376, endPoint x: 440, endPoint y: 376, distance: 16.0
click at [427, 376] on div "Outpatient" at bounding box center [656, 376] width 695 height 34
type input "1"
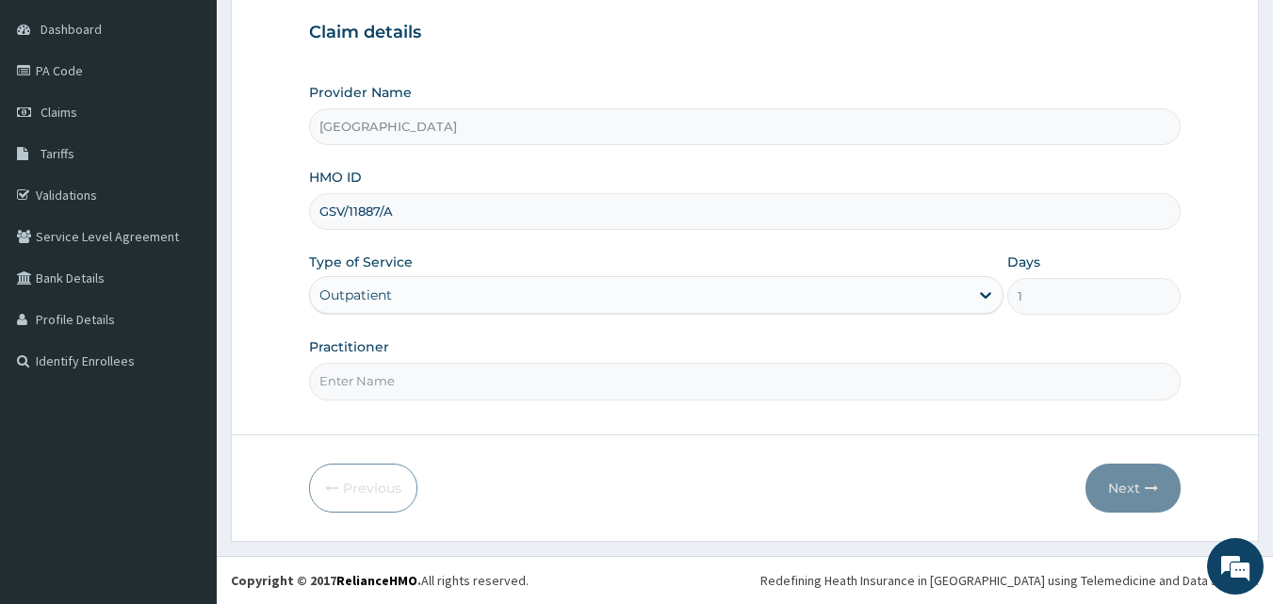
click at [468, 398] on input "Practitioner" at bounding box center [745, 381] width 873 height 37
type input "GENERAL"
click at [1127, 477] on button "Next" at bounding box center [1133, 488] width 95 height 49
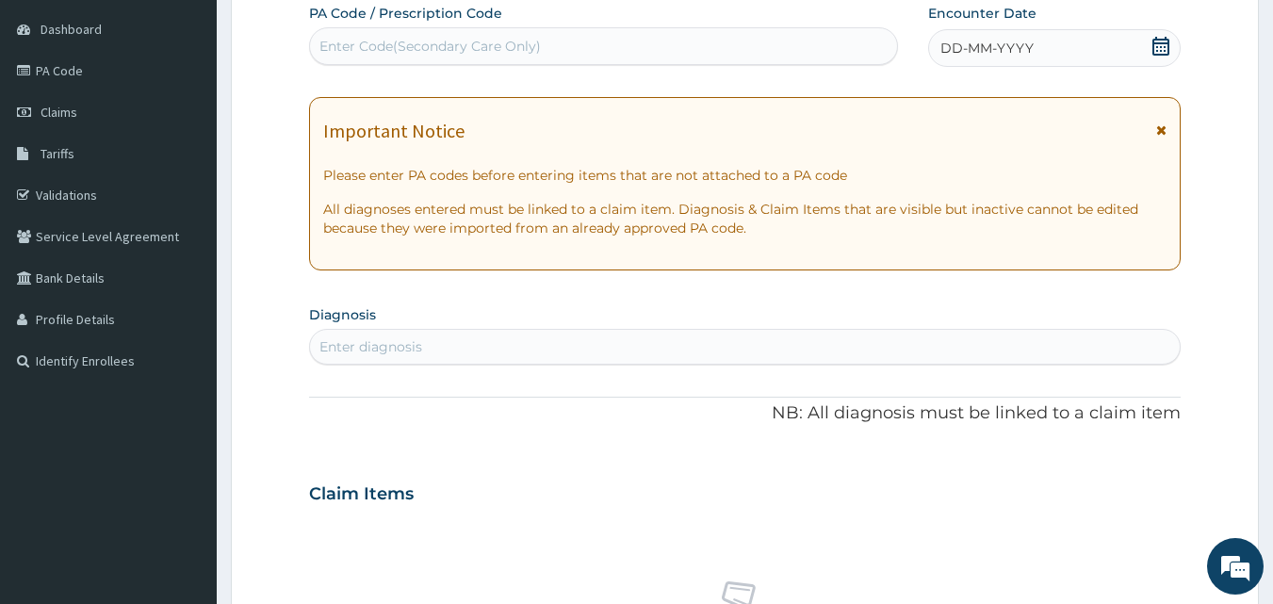
click at [470, 50] on div "Enter Code(Secondary Care Only)" at bounding box center [431, 46] width 222 height 19
type input "PA/7DB652"
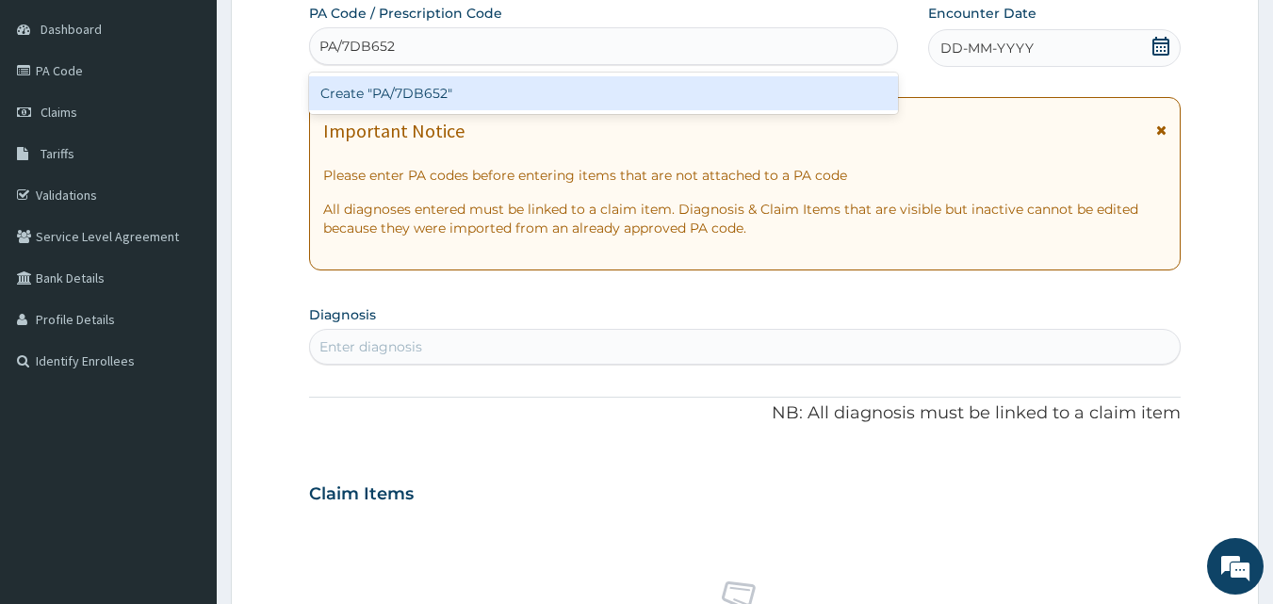
click at [471, 91] on div "Create "PA/7DB652"" at bounding box center [604, 93] width 590 height 34
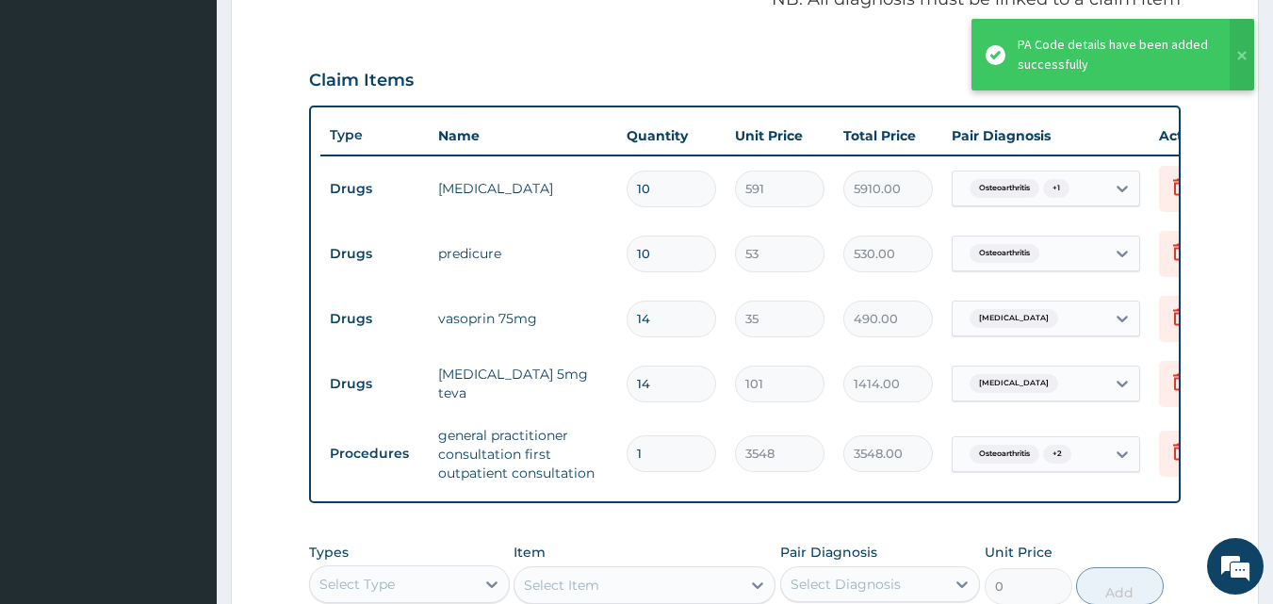
scroll to position [465, 0]
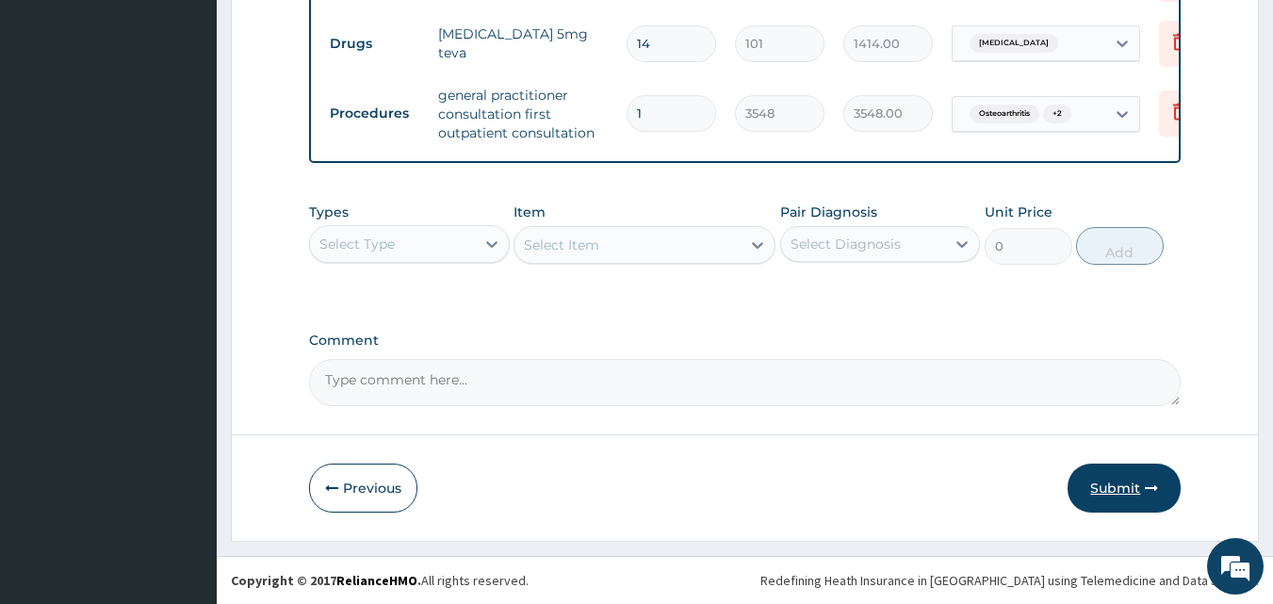
click at [1118, 490] on button "Submit" at bounding box center [1124, 488] width 113 height 49
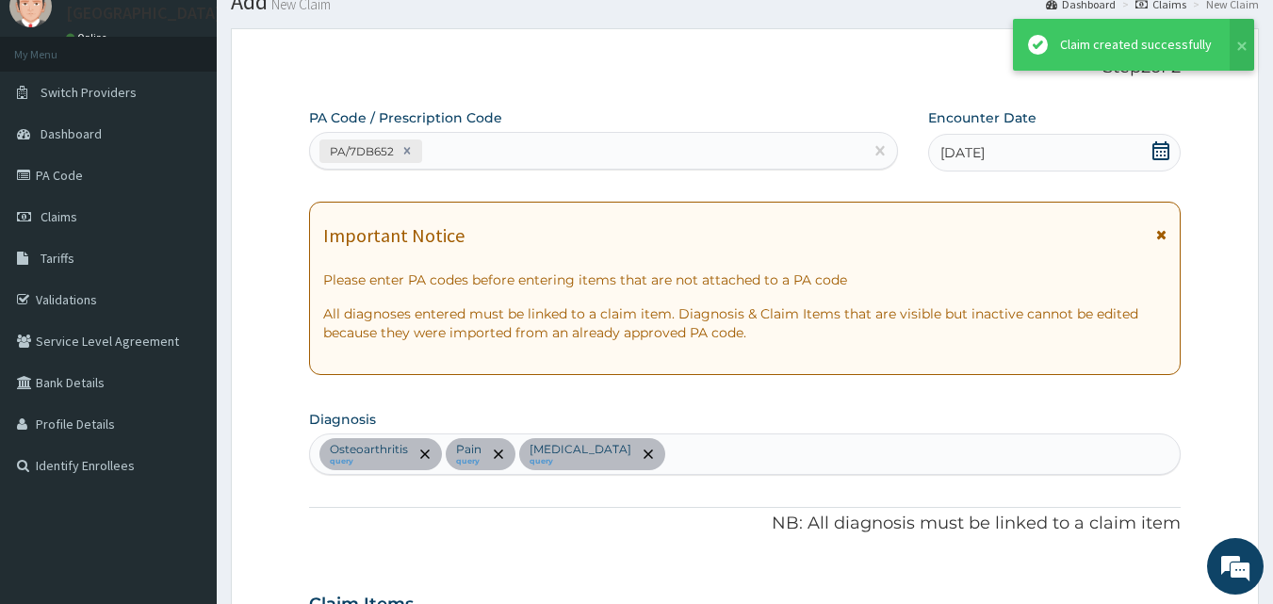
scroll to position [950, 0]
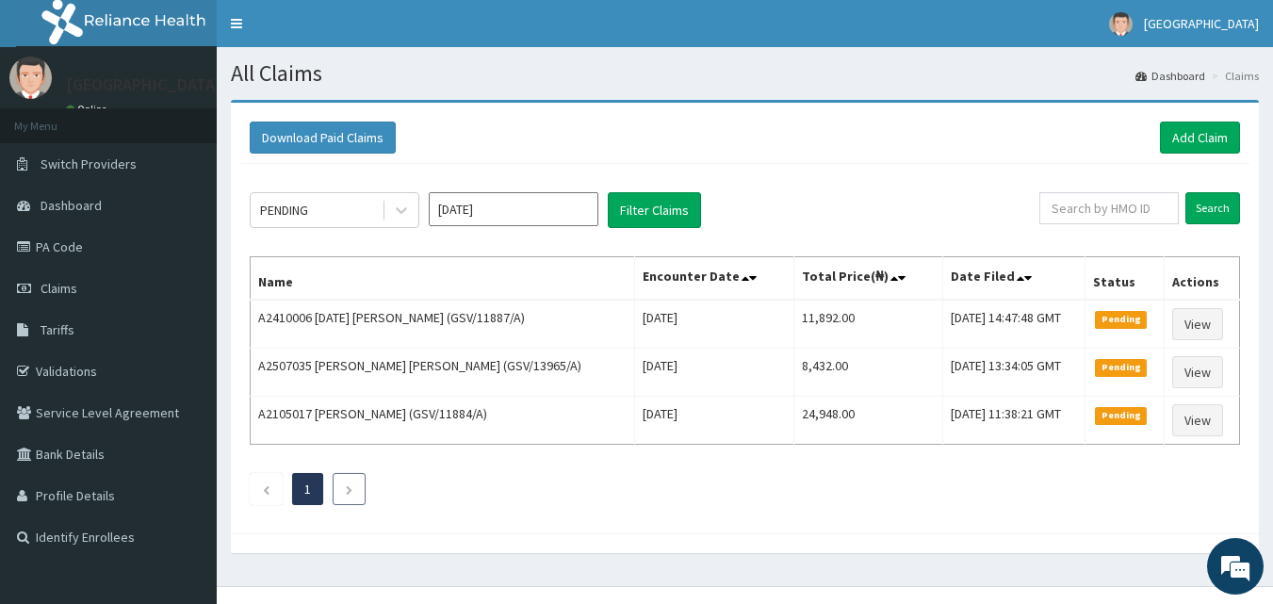
click at [343, 489] on li at bounding box center [349, 489] width 33 height 32
click at [1190, 138] on link "Add Claim" at bounding box center [1200, 138] width 80 height 32
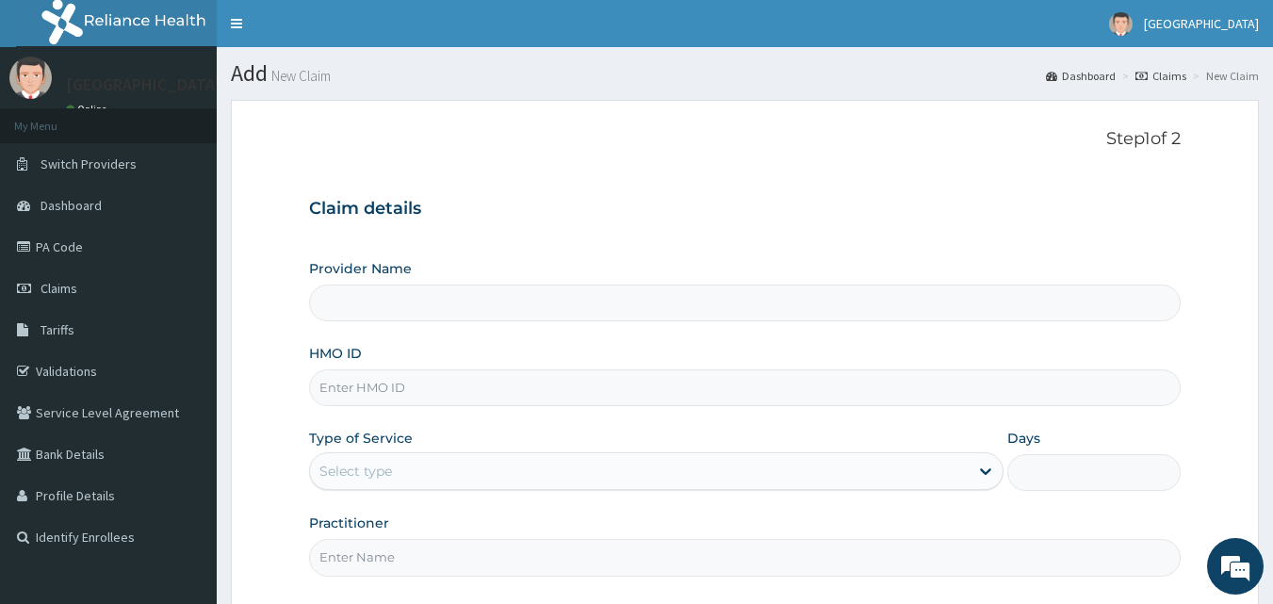
type input "[GEOGRAPHIC_DATA]"
click at [534, 383] on input "HMO ID" at bounding box center [745, 387] width 873 height 37
click at [554, 381] on input "HMO ID" at bounding box center [745, 387] width 873 height 37
click at [53, 252] on link "PA Code" at bounding box center [108, 246] width 217 height 41
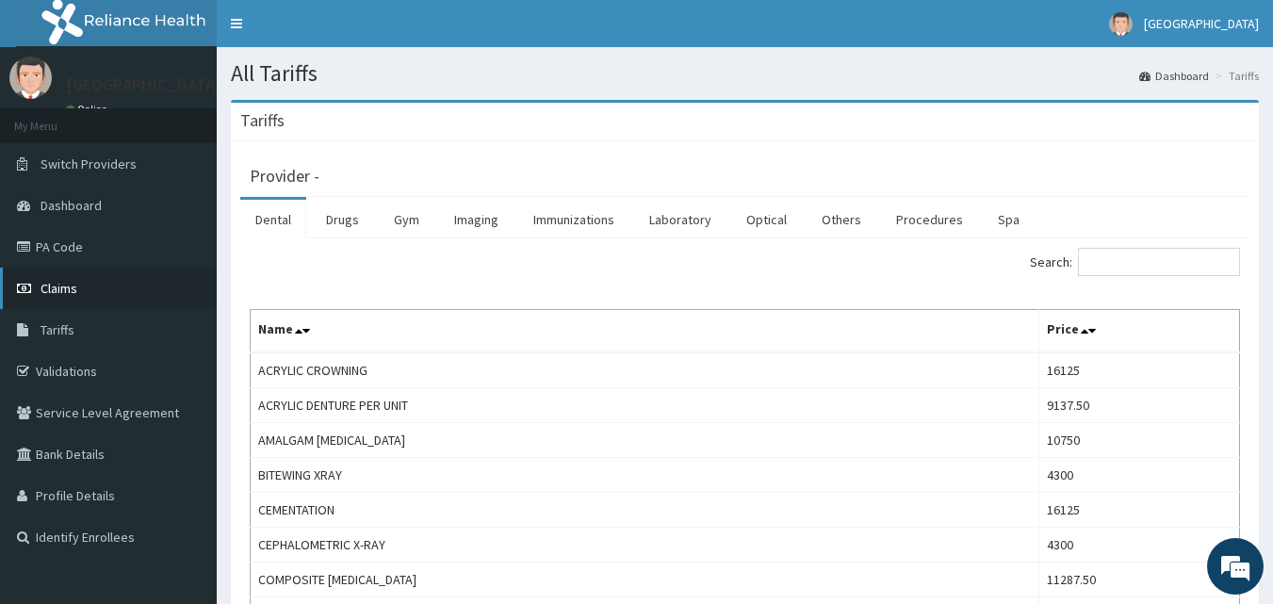
drag, startPoint x: 0, startPoint y: 0, endPoint x: 94, endPoint y: 288, distance: 303.4
click at [94, 288] on link "Claims" at bounding box center [108, 288] width 217 height 41
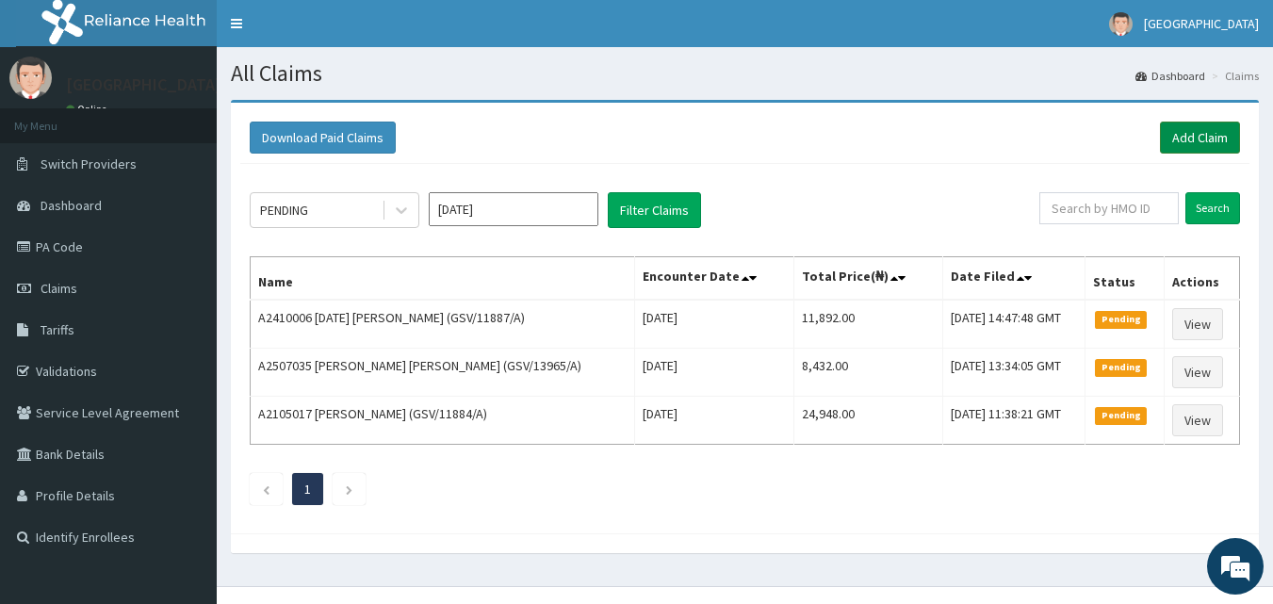
click at [1215, 140] on link "Add Claim" at bounding box center [1200, 138] width 80 height 32
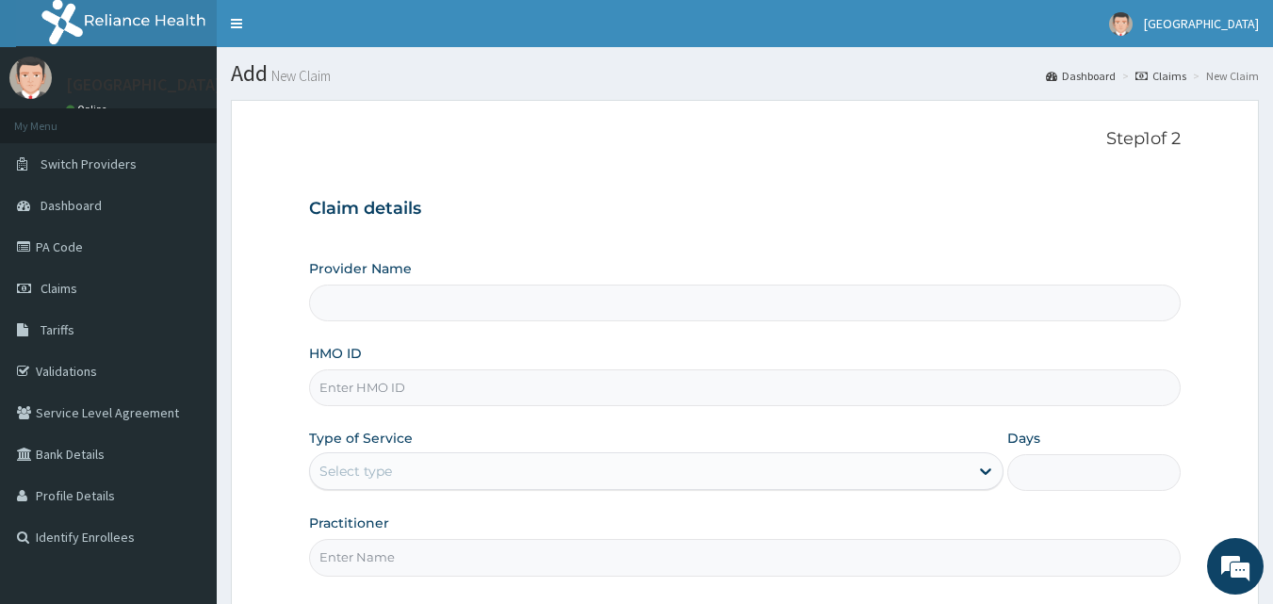
type input "[GEOGRAPHIC_DATA]"
click at [388, 384] on input "HMO ID" at bounding box center [745, 387] width 873 height 37
type input "GSV/13421/A"
click at [422, 462] on div "Select type" at bounding box center [639, 471] width 659 height 30
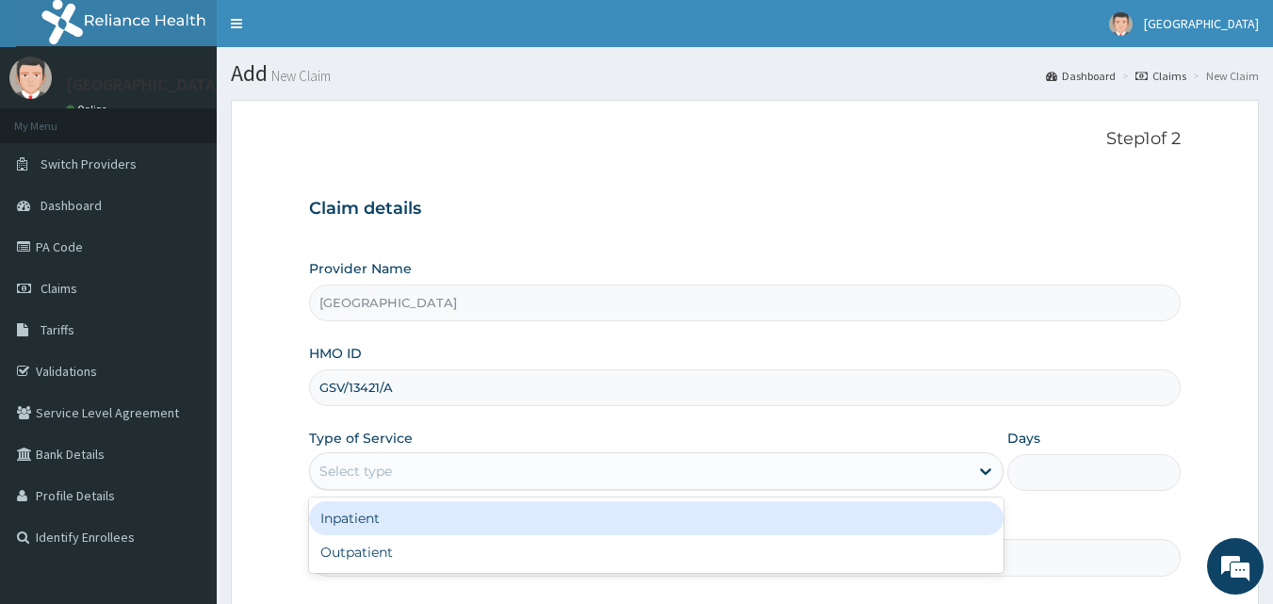
click at [405, 523] on div "Inpatient" at bounding box center [656, 518] width 695 height 34
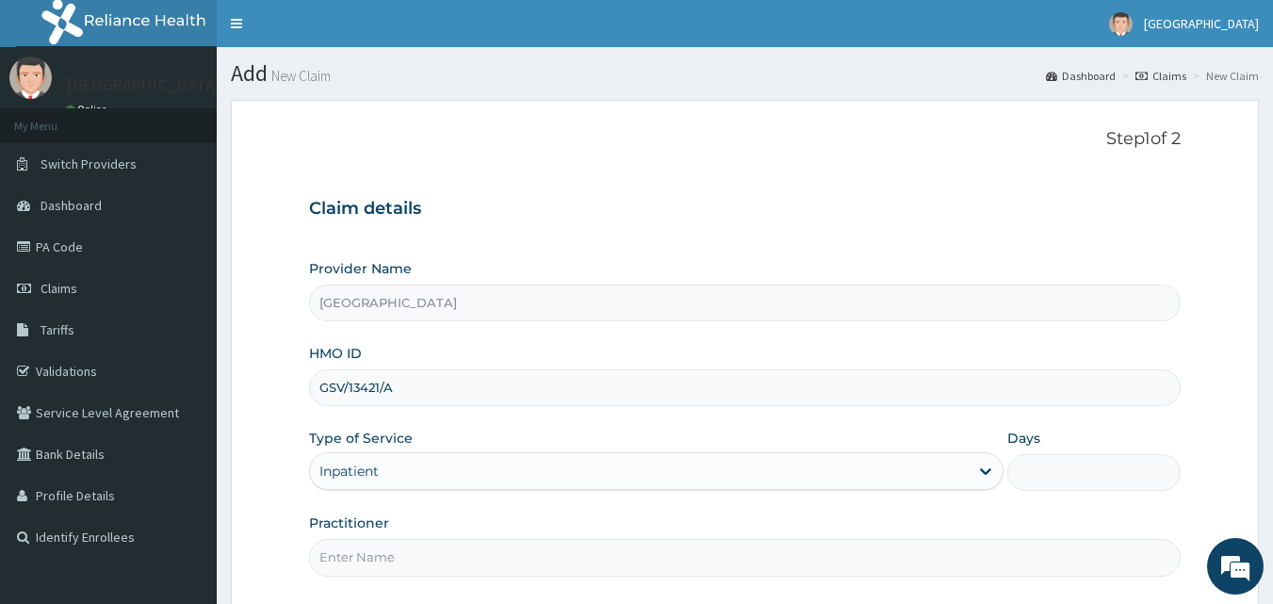
click at [422, 468] on div "Inpatient" at bounding box center [639, 471] width 659 height 30
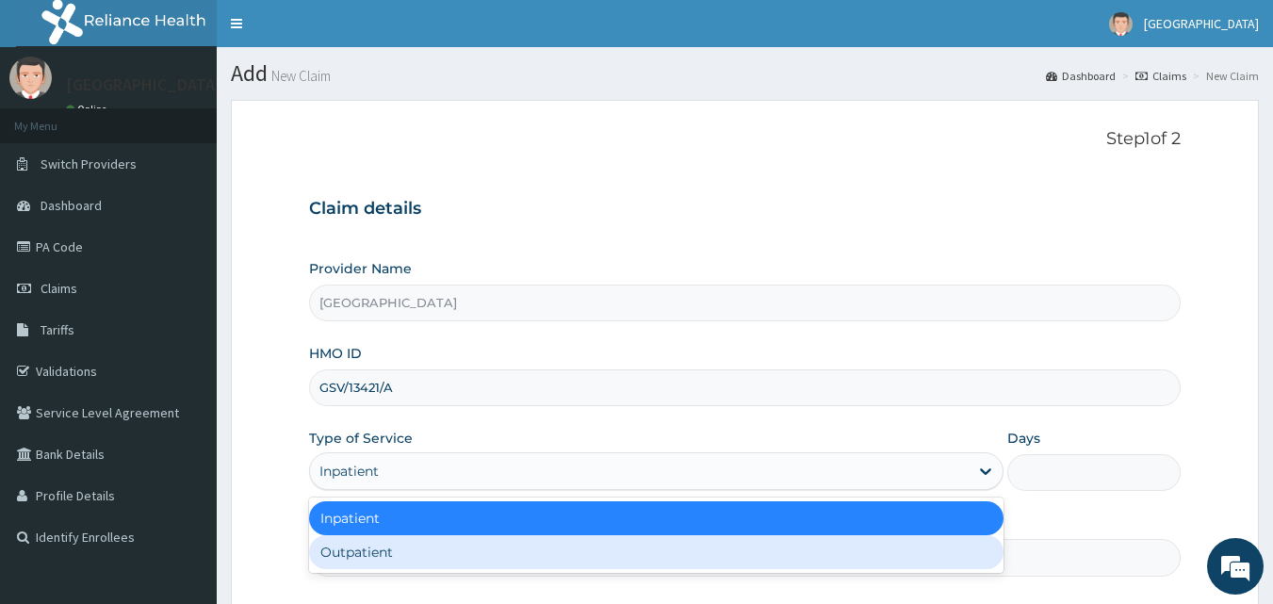
click at [414, 566] on div "Outpatient" at bounding box center [656, 552] width 695 height 34
type input "1"
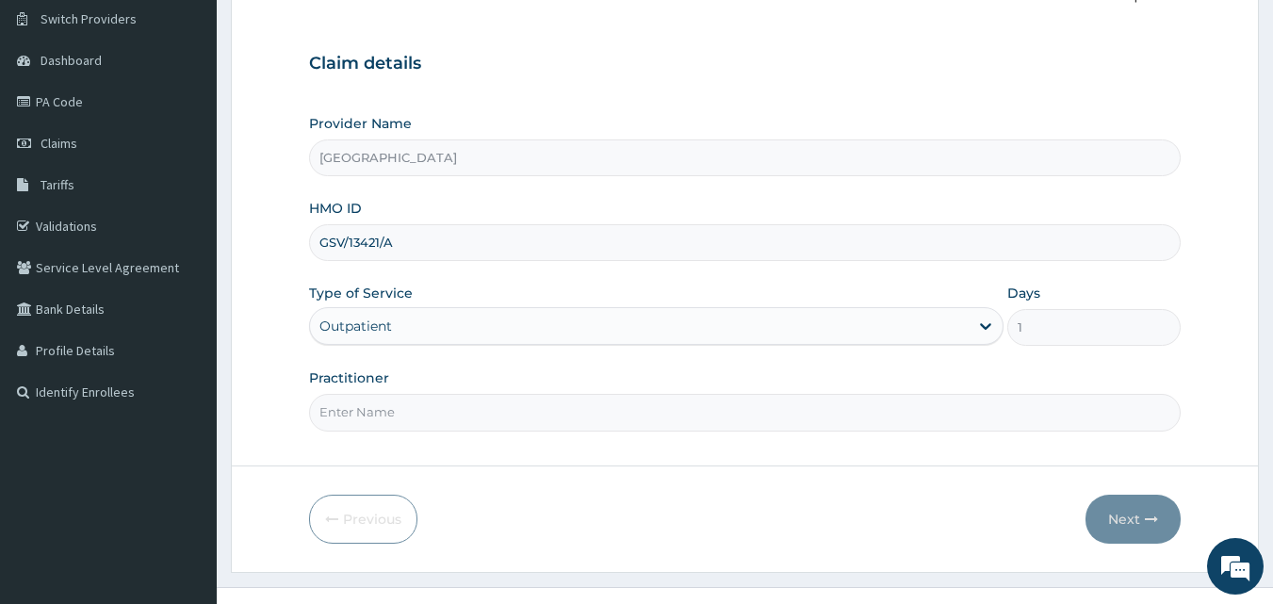
scroll to position [176, 0]
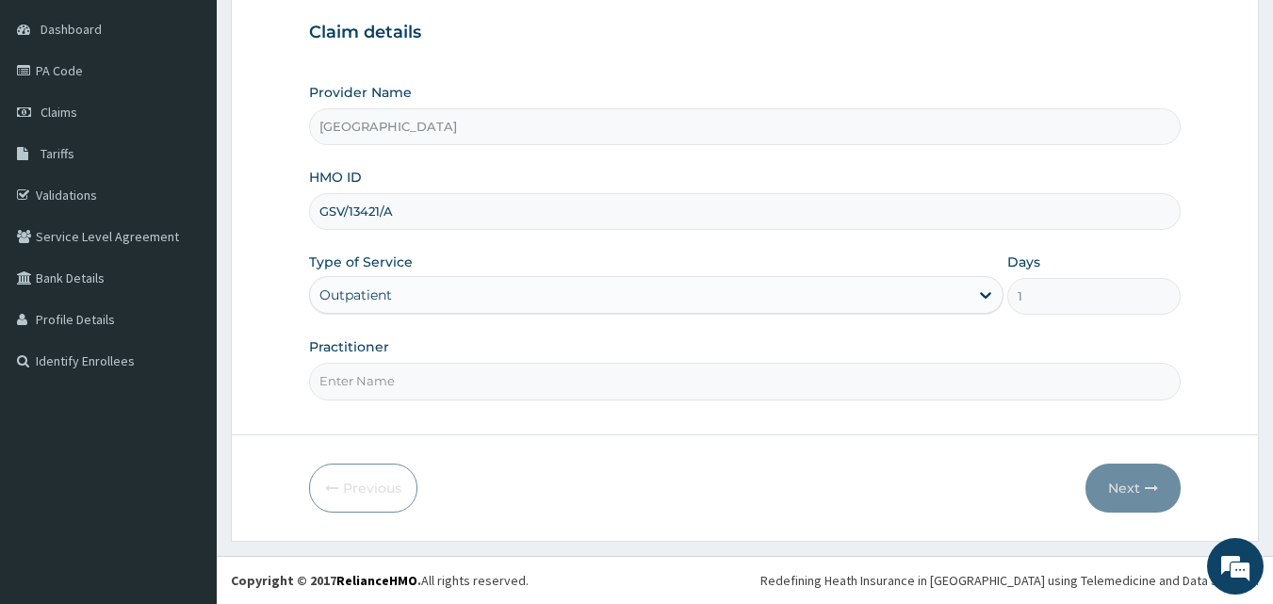
click at [406, 369] on input "Practitioner" at bounding box center [745, 381] width 873 height 37
type input "GENERAL"
click at [1108, 484] on button "Next" at bounding box center [1133, 488] width 95 height 49
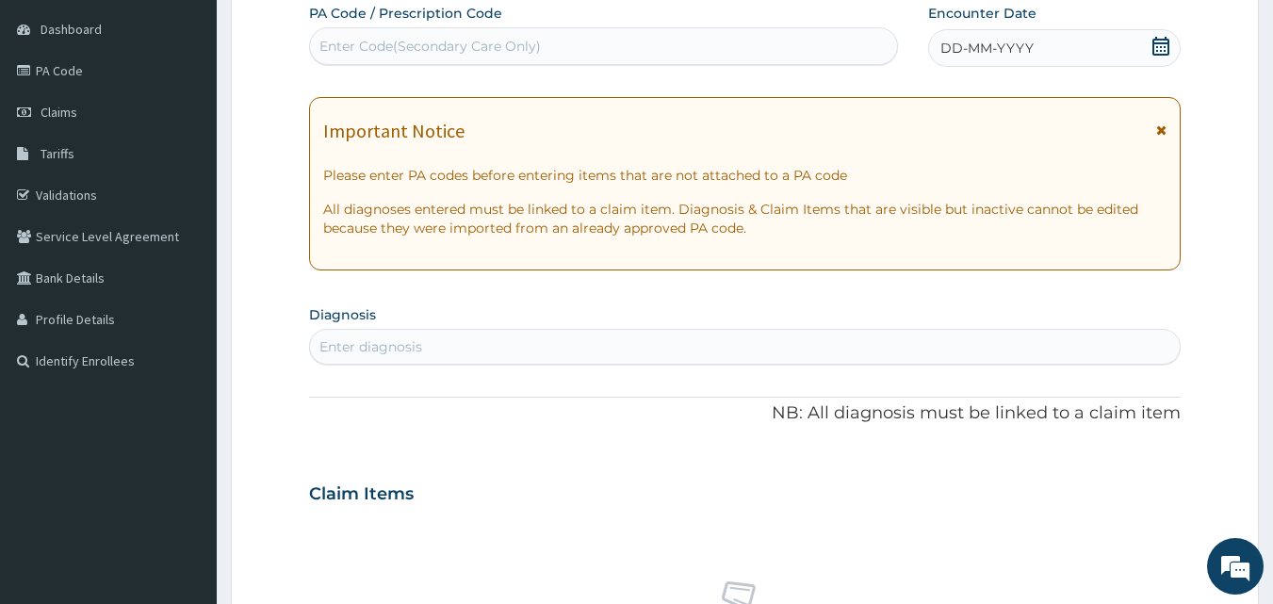
click at [374, 34] on div "Enter Code(Secondary Care Only)" at bounding box center [604, 46] width 588 height 30
type input "PA/A5744D"
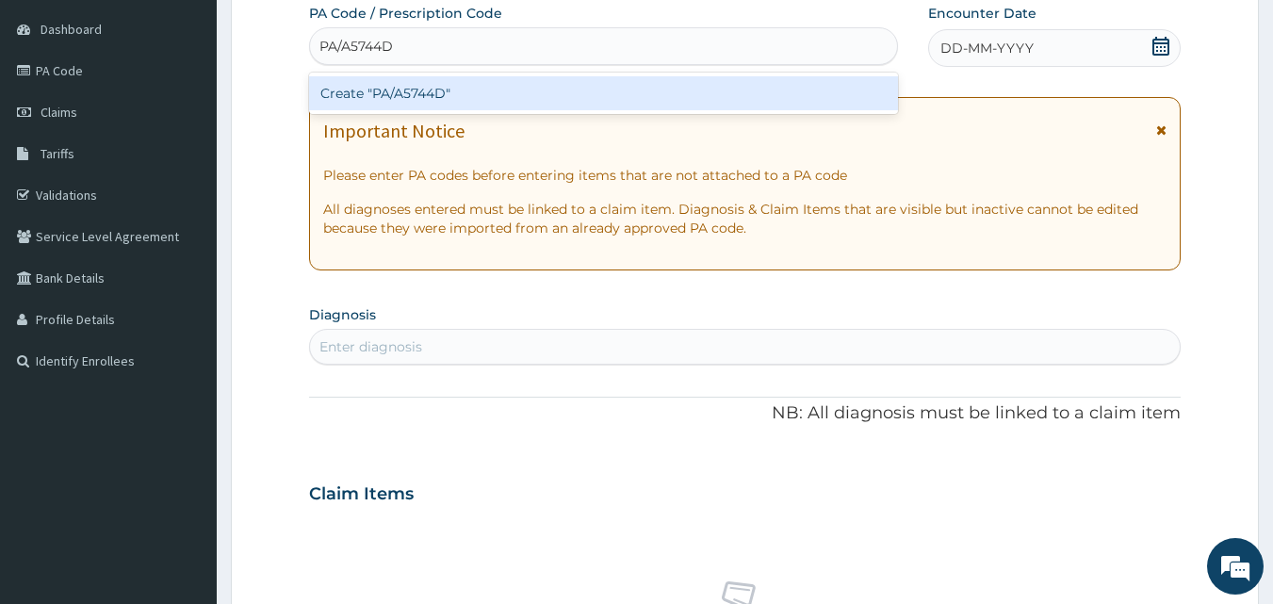
click at [382, 95] on div "Create "PA/A5744D"" at bounding box center [604, 93] width 590 height 34
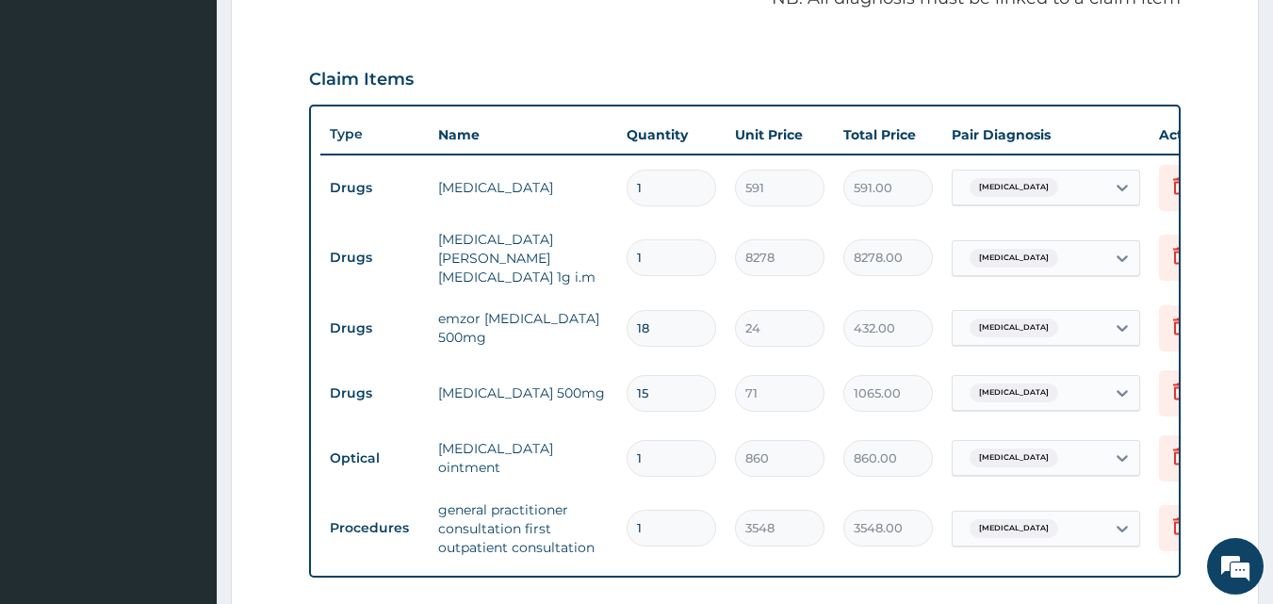
scroll to position [624, 0]
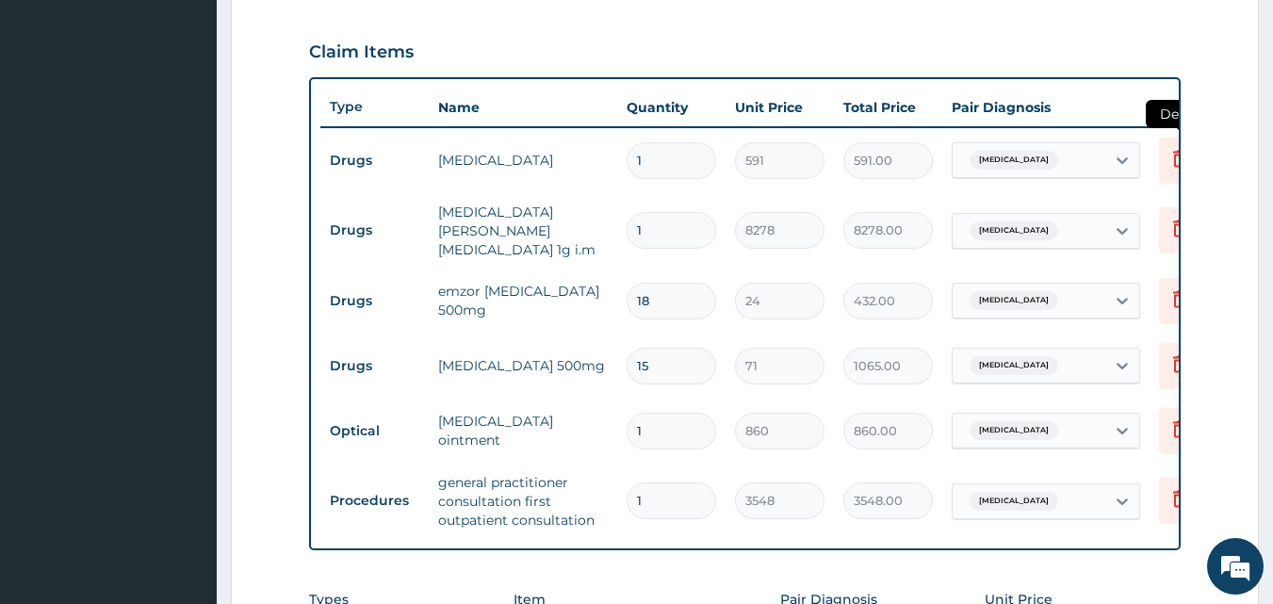
click at [1169, 167] on icon at bounding box center [1180, 158] width 23 height 23
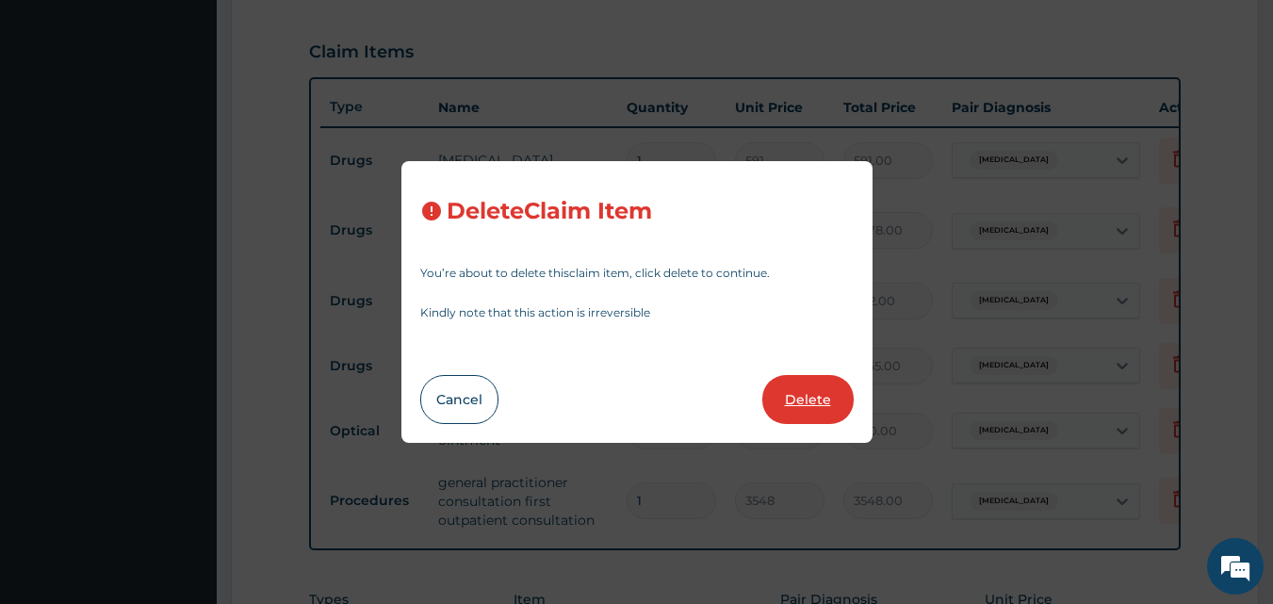
click at [813, 388] on button "Delete" at bounding box center [808, 399] width 91 height 49
type input "8278"
type input "8278.00"
type input "18"
type input "24"
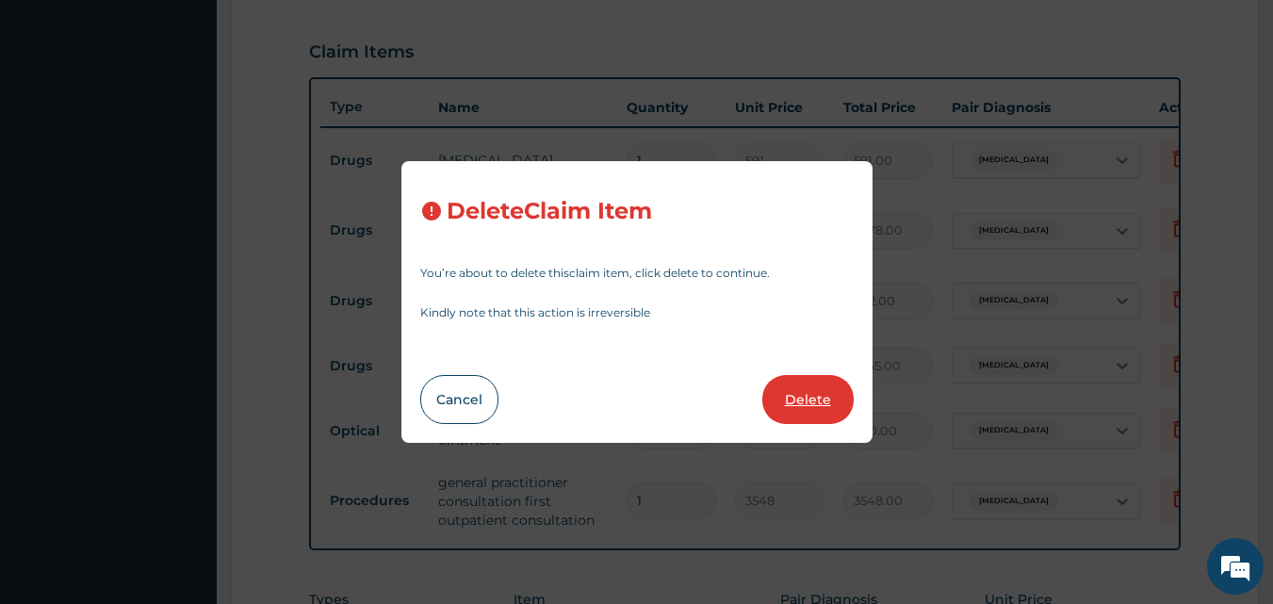
type input "432.00"
type input "15"
type input "71"
type input "1065.00"
type input "1"
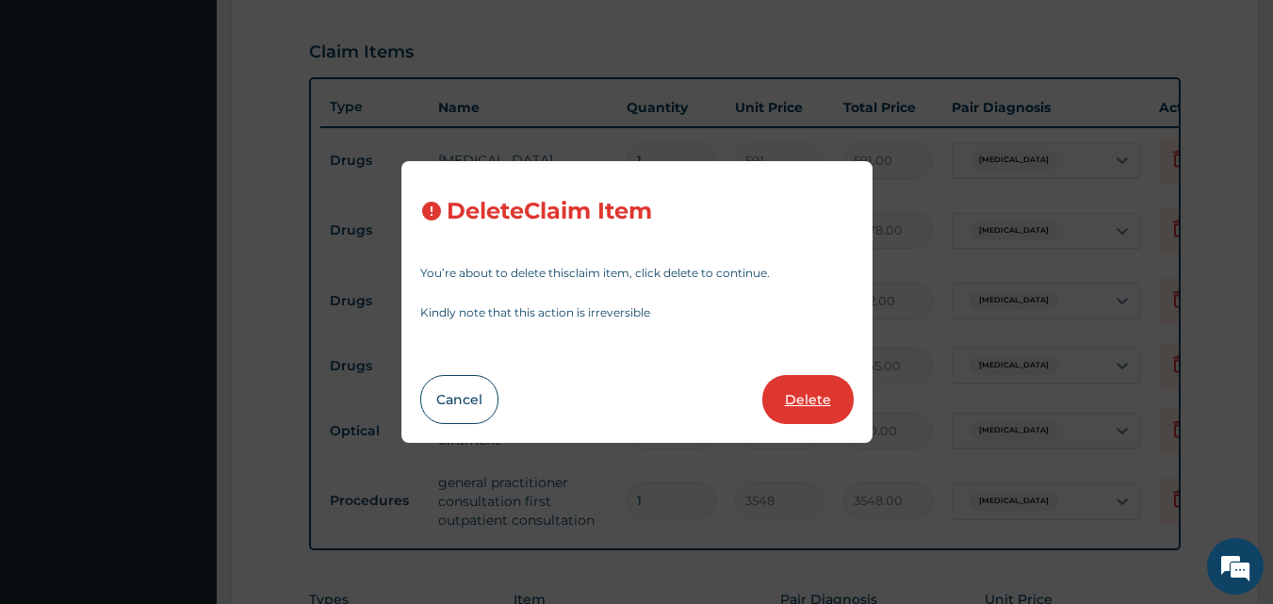
type input "860"
type input "860.00"
type input "3548"
type input "3548.00"
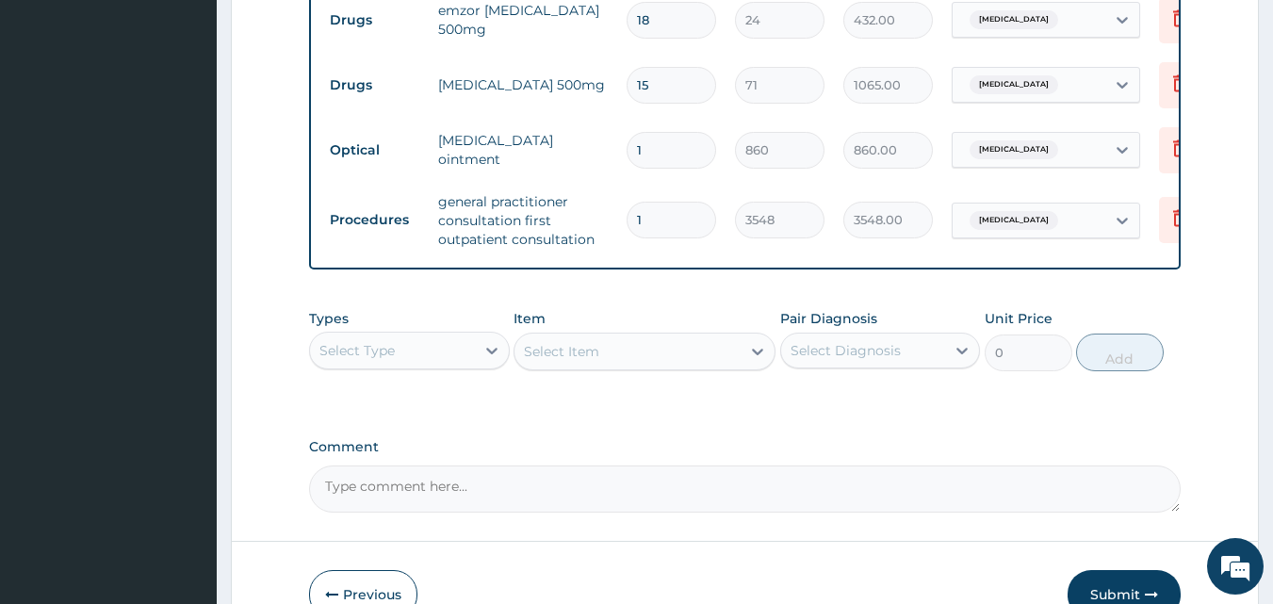
scroll to position [950, 0]
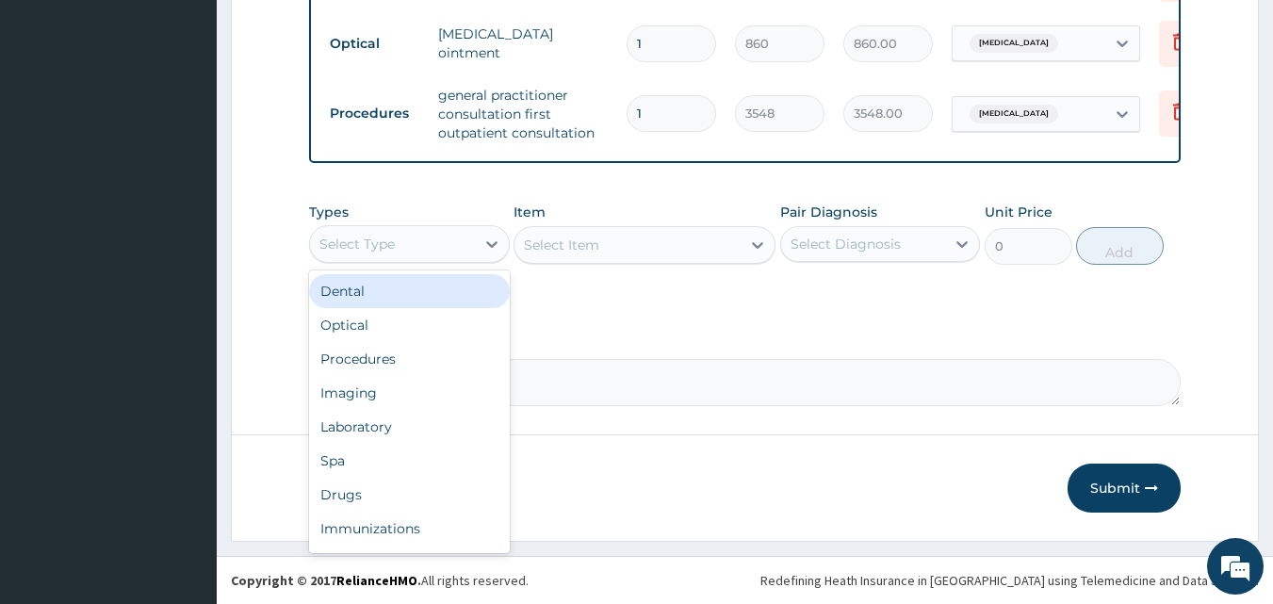
click at [410, 244] on div "Select Type" at bounding box center [392, 244] width 165 height 30
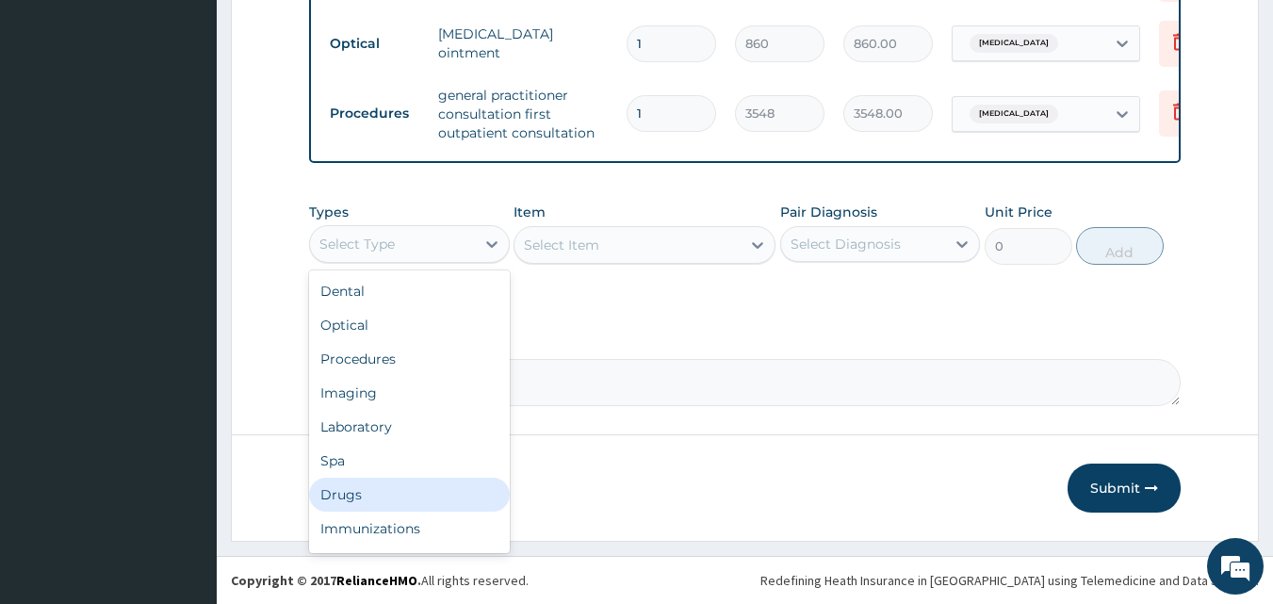
scroll to position [64, 0]
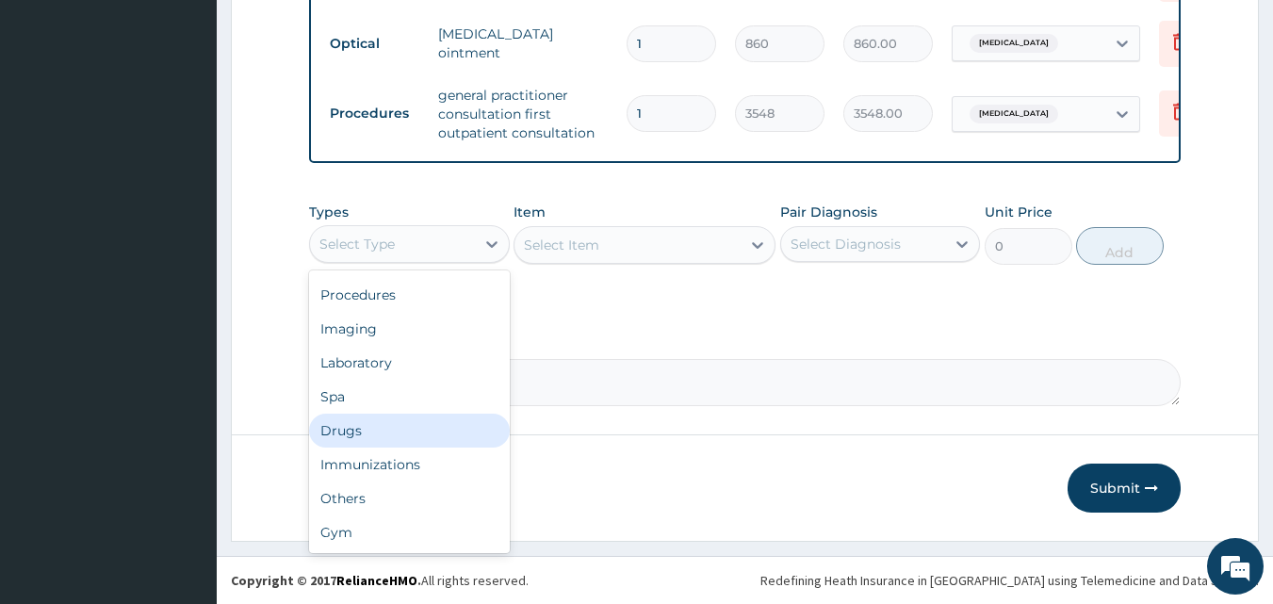
click at [378, 428] on div "Drugs" at bounding box center [409, 431] width 201 height 34
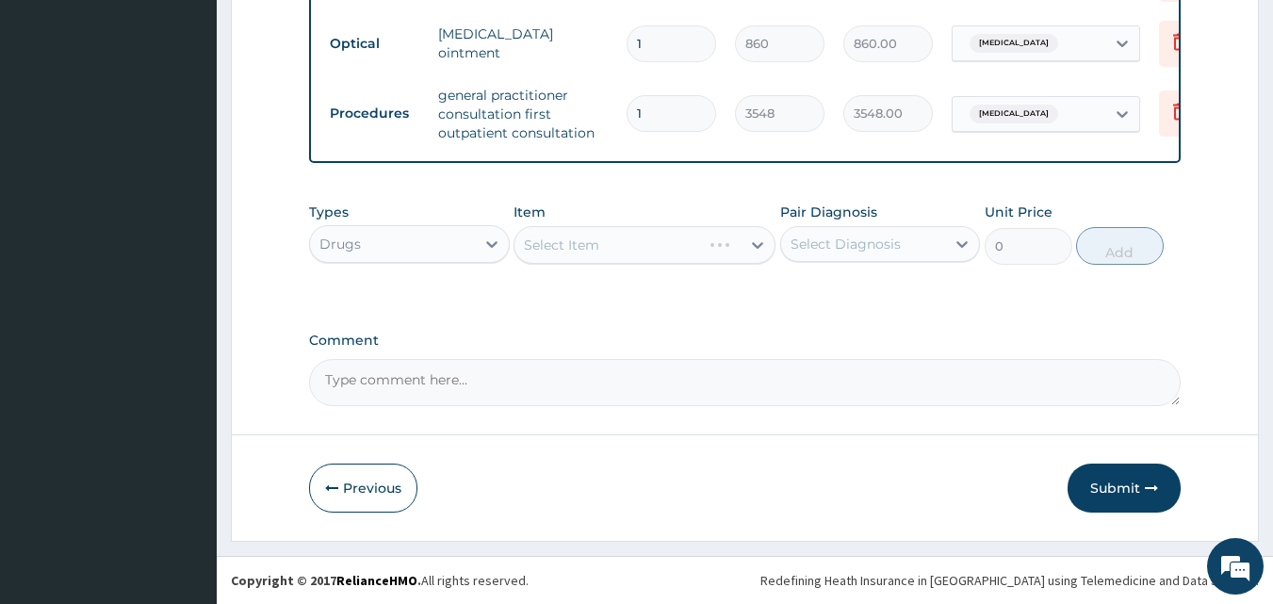
click at [611, 249] on div "Select Item" at bounding box center [645, 245] width 262 height 38
click at [595, 246] on div "Select Item" at bounding box center [561, 245] width 75 height 19
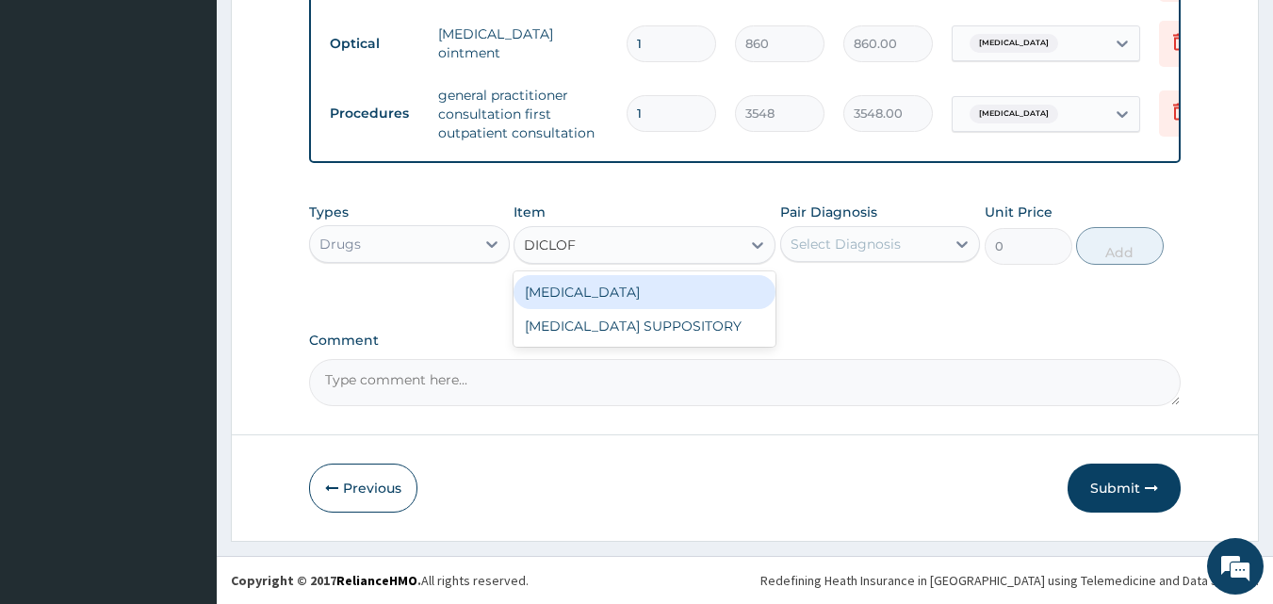
type input "DICLOFE"
click at [627, 282] on div "DICLOFENAC" at bounding box center [645, 292] width 262 height 34
type input "591"
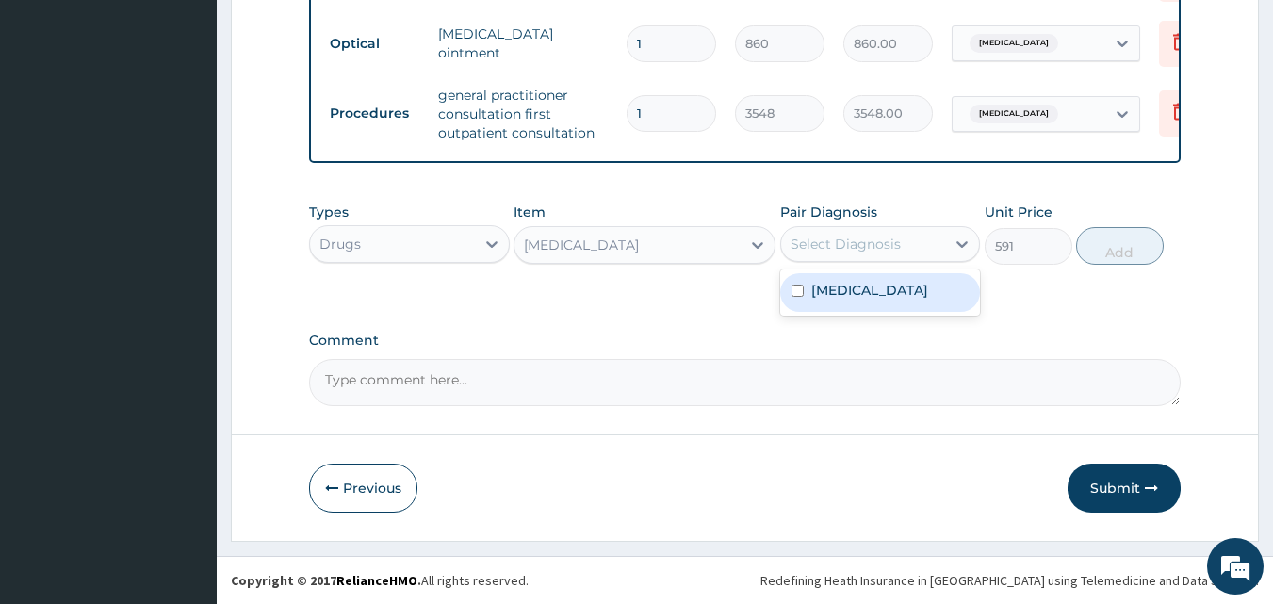
click at [878, 245] on div "Select Diagnosis" at bounding box center [846, 244] width 110 height 19
click at [874, 287] on label "Conjunctivitis" at bounding box center [870, 290] width 117 height 19
checkbox input "true"
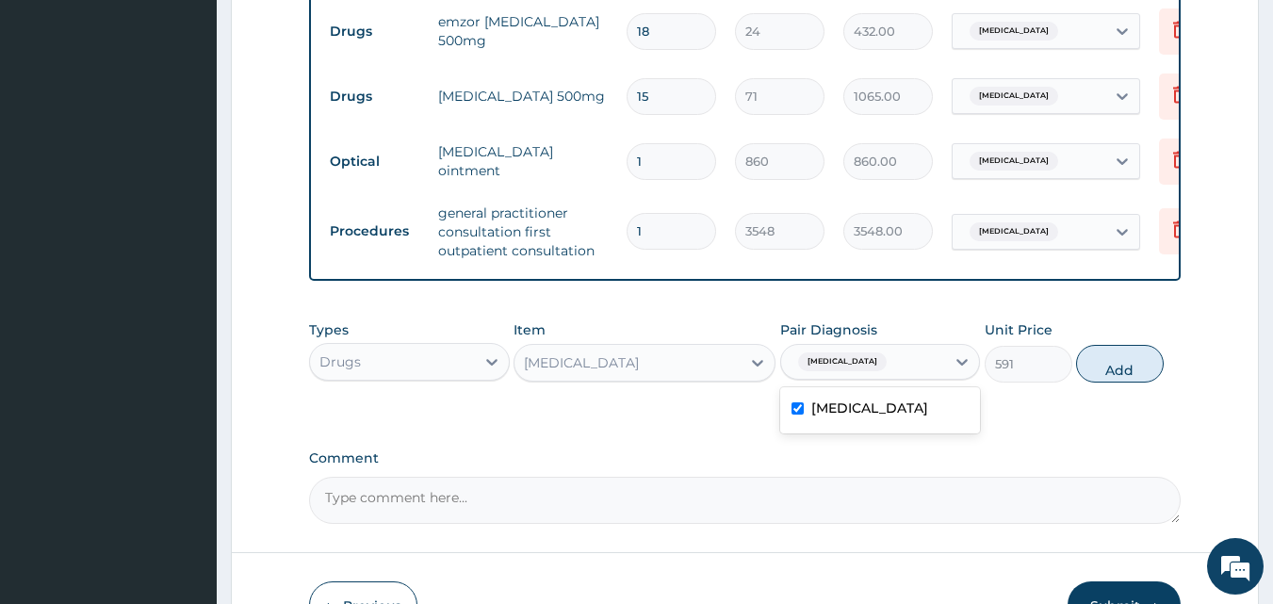
scroll to position [950, 0]
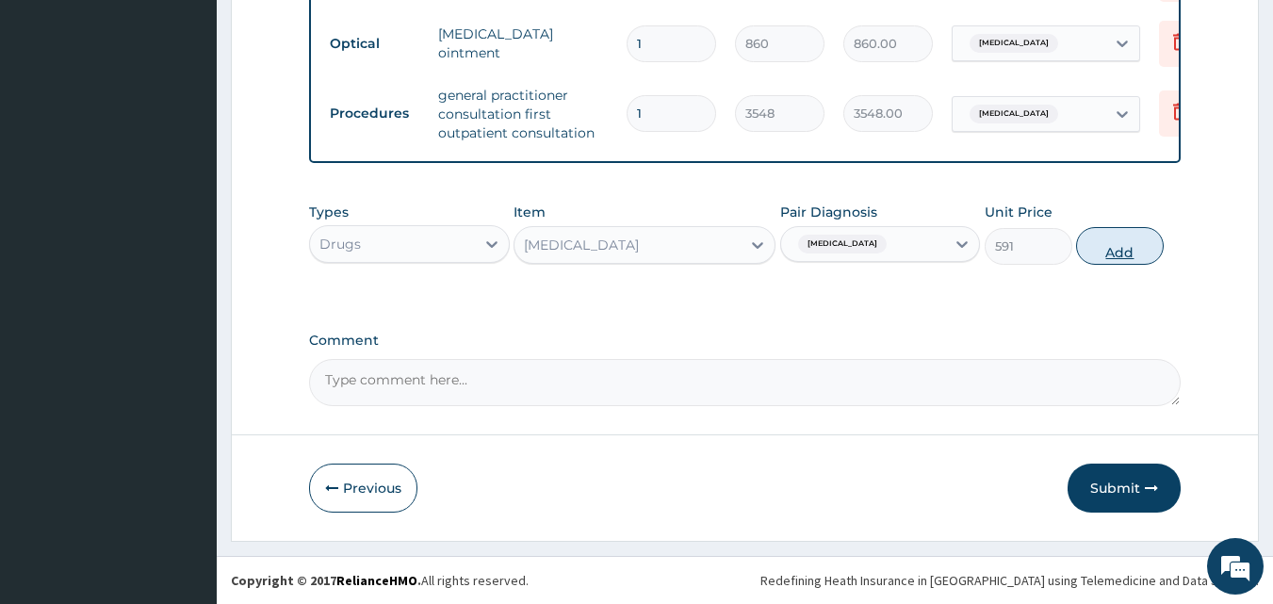
click at [1116, 249] on button "Add" at bounding box center [1120, 246] width 88 height 38
type input "0"
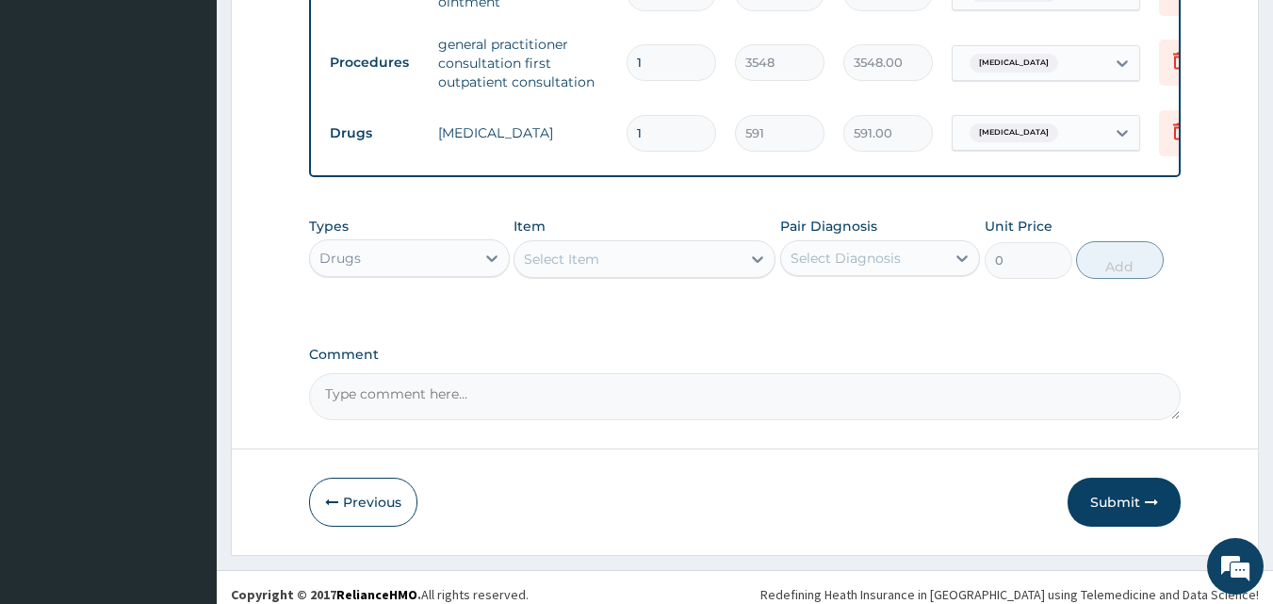
scroll to position [1015, 0]
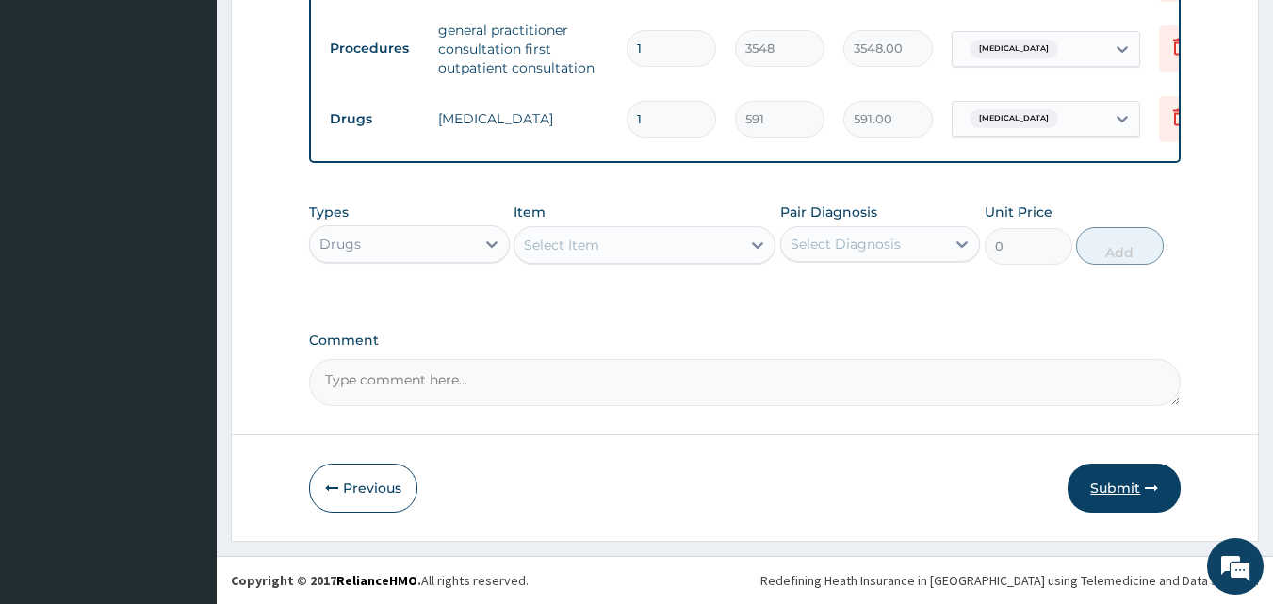
click at [1114, 484] on button "Submit" at bounding box center [1124, 488] width 113 height 49
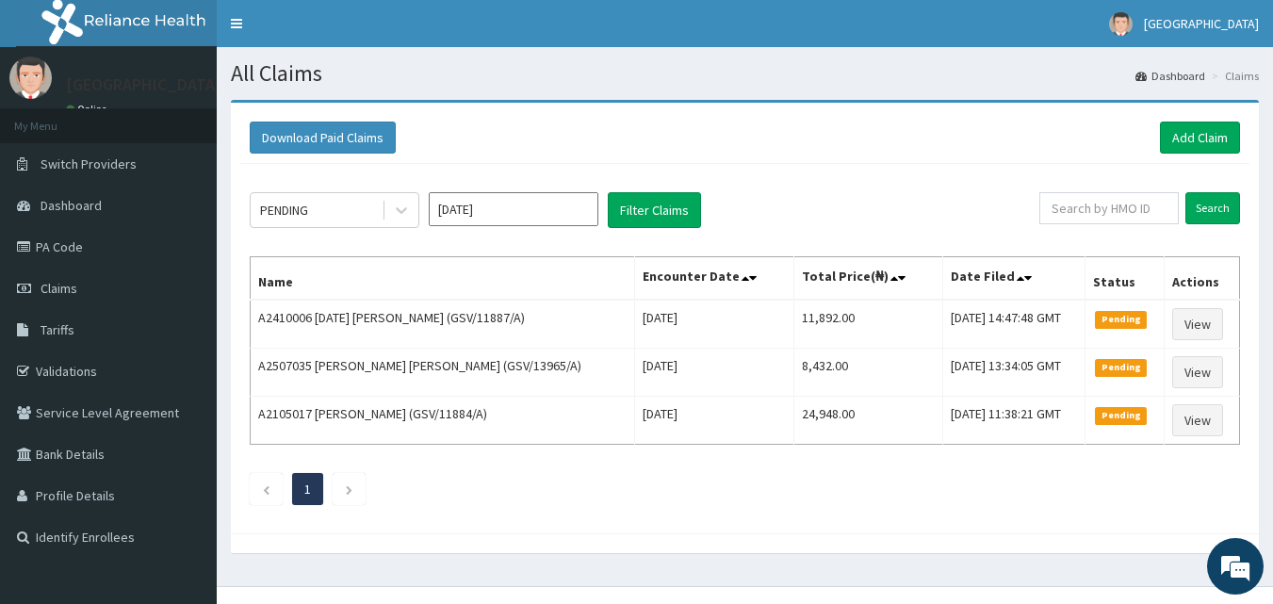
click at [510, 18] on nav "Toggle navigation St. Emmanuel Hospital St. Emmanuel Hospital - info@stemmanuel…" at bounding box center [745, 23] width 1057 height 47
click at [88, 207] on span "Dashboard" at bounding box center [71, 205] width 61 height 17
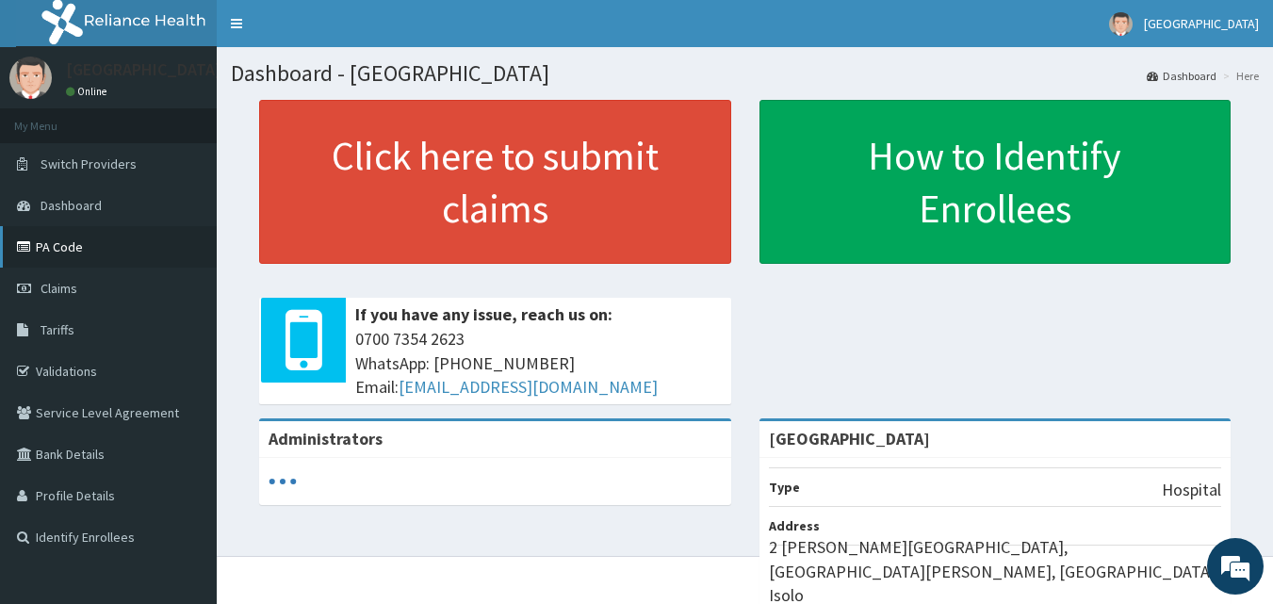
click at [121, 233] on link "PA Code" at bounding box center [108, 246] width 217 height 41
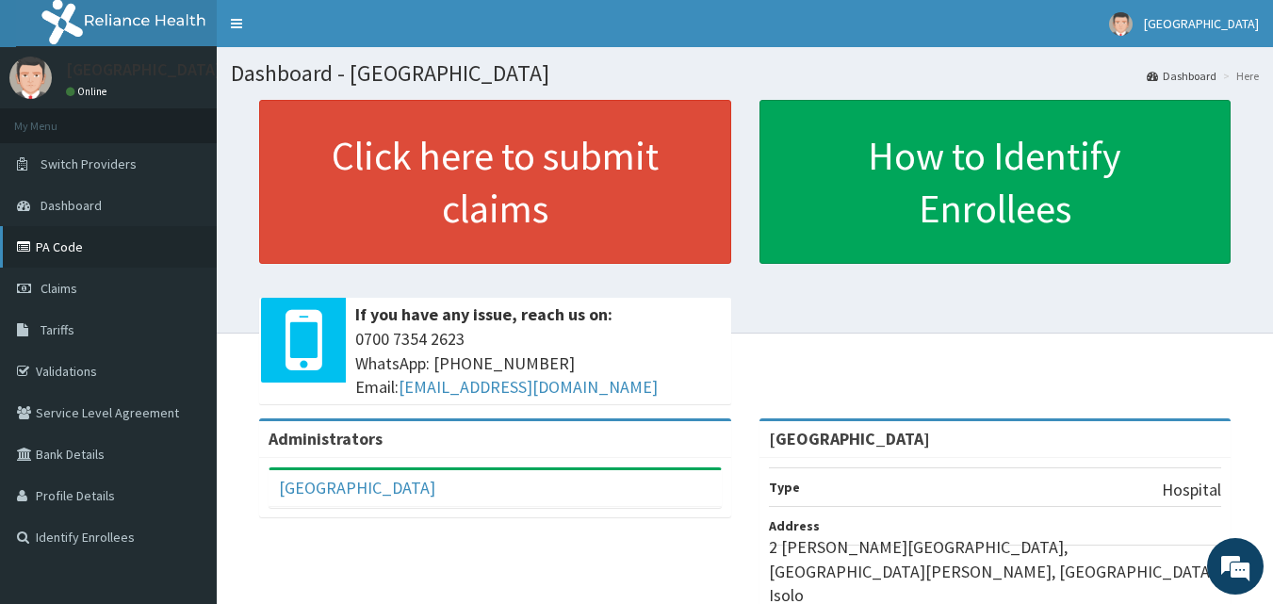
click at [92, 247] on link "PA Code" at bounding box center [108, 246] width 217 height 41
